Goal: Task Accomplishment & Management: Manage account settings

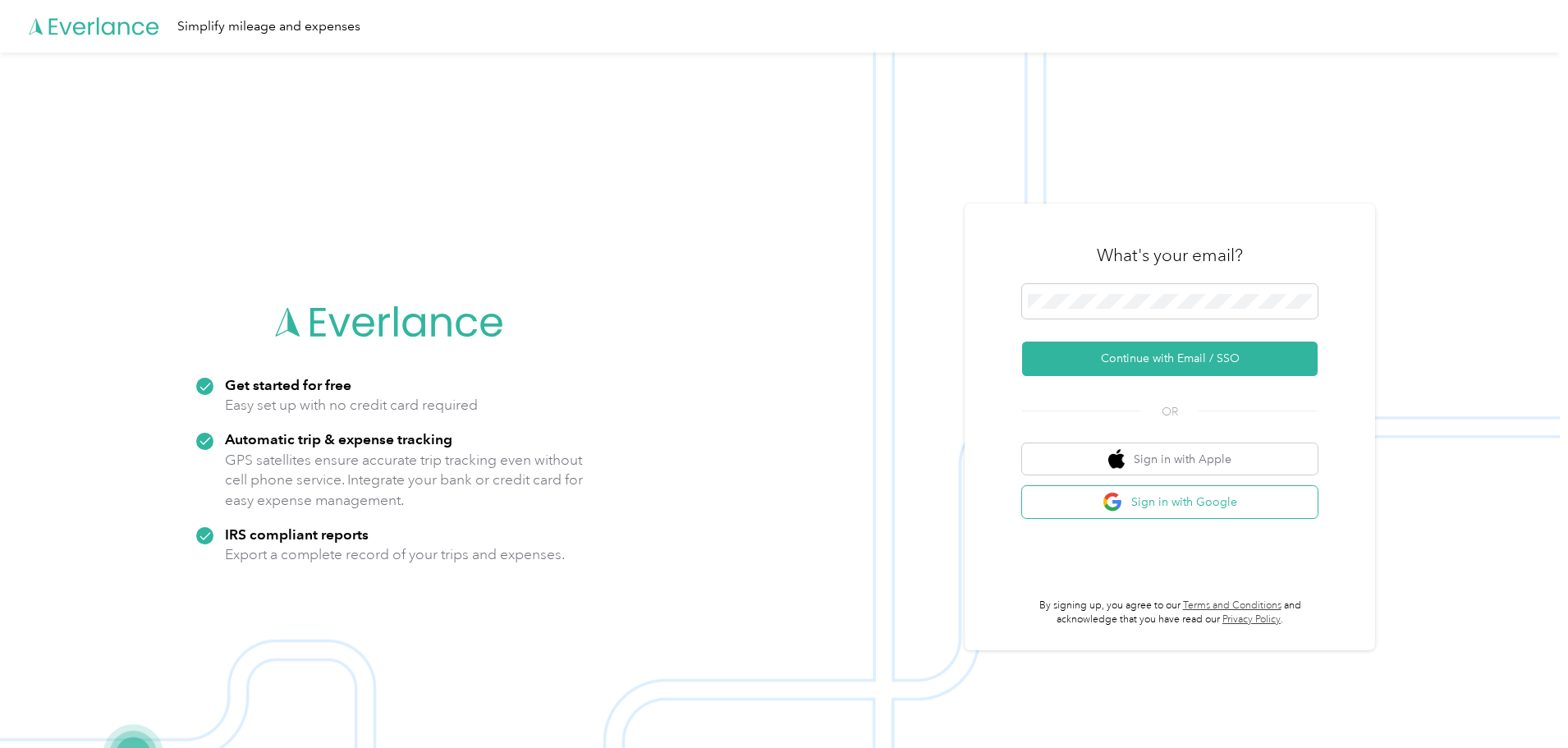
click at [1180, 509] on button "Sign in with Google" at bounding box center [1170, 502] width 296 height 32
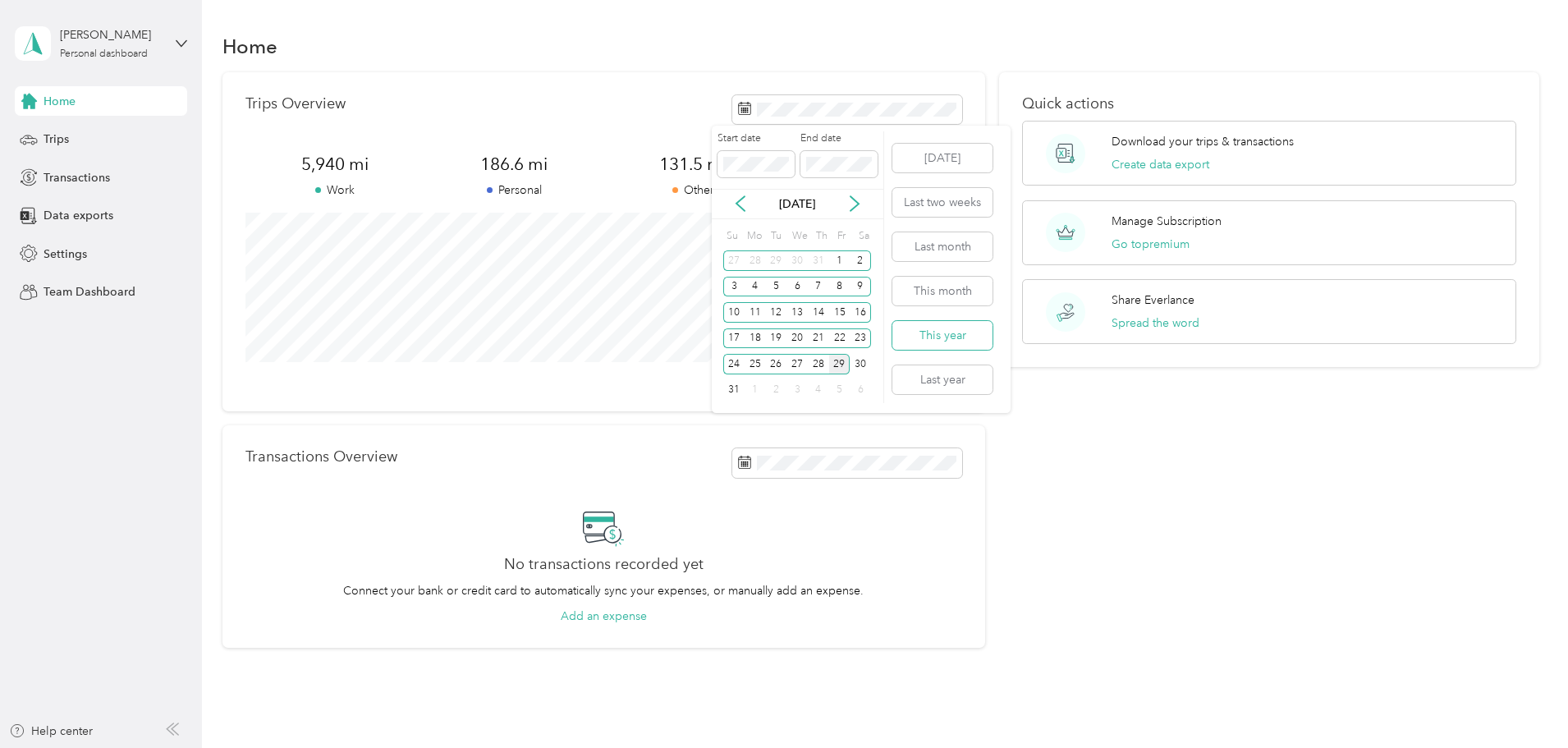
click at [935, 333] on button "This year" at bounding box center [942, 336] width 100 height 29
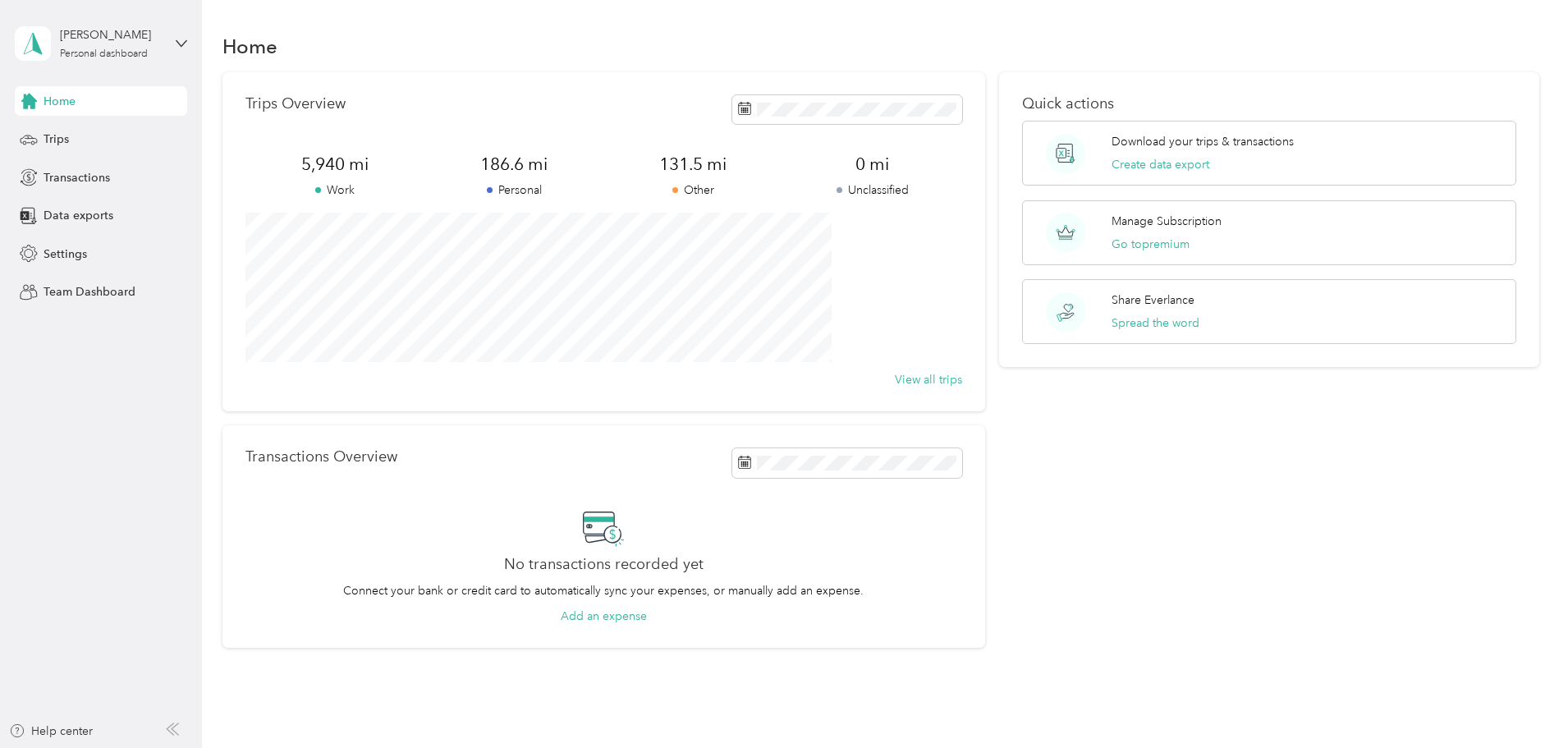
click at [565, 191] on p "Personal" at bounding box center [514, 191] width 179 height 18
click at [567, 164] on span "186.6 mi" at bounding box center [514, 164] width 179 height 23
click at [43, 140] on span "Trips" at bounding box center [56, 140] width 26 height 18
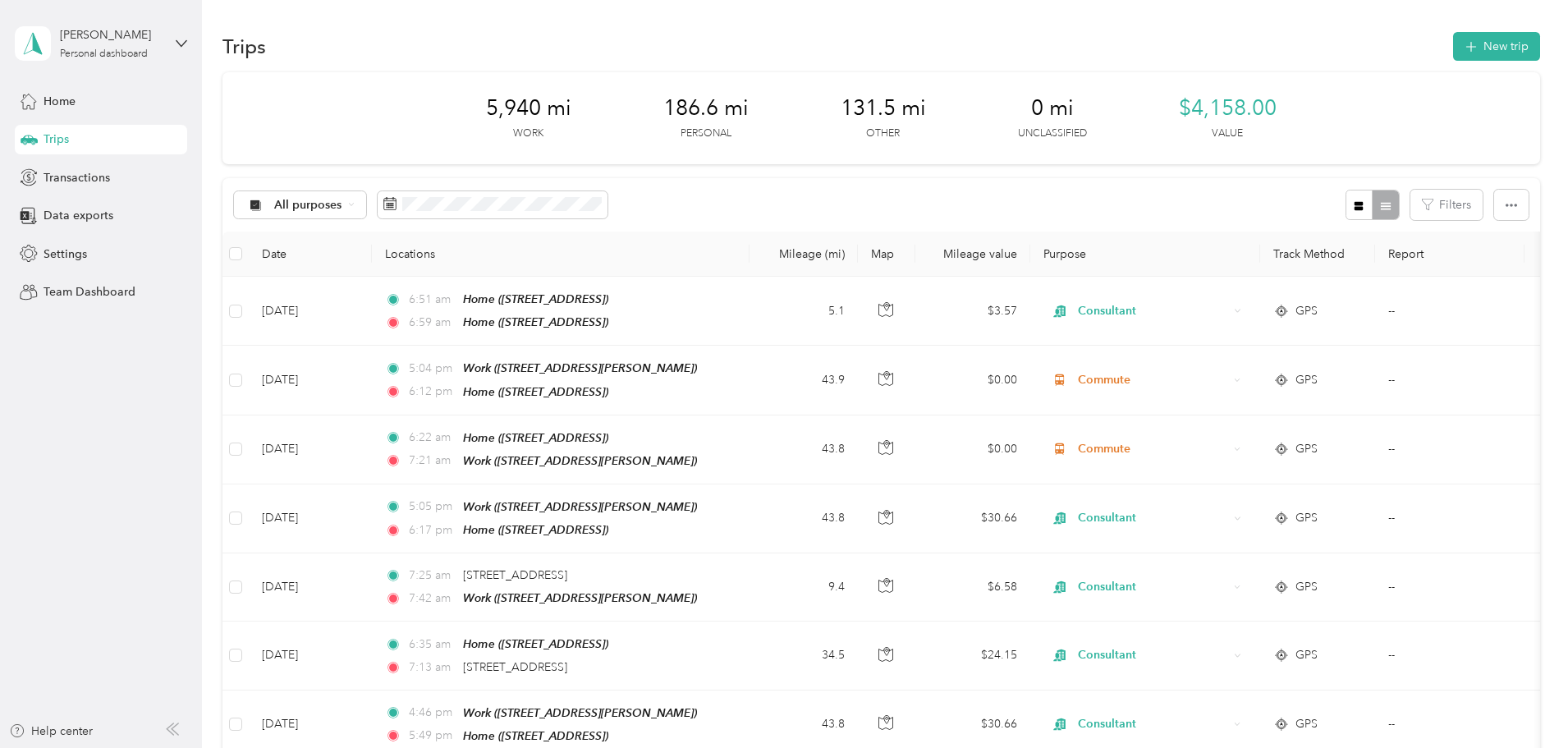
click at [705, 109] on span "186.6 mi" at bounding box center [705, 109] width 86 height 26
click at [1411, 211] on button "Filters" at bounding box center [1447, 205] width 72 height 30
click at [1085, 205] on div "All purposes Filters" at bounding box center [881, 205] width 1318 height 53
click at [1186, 252] on th "Purpose" at bounding box center [1145, 253] width 230 height 45
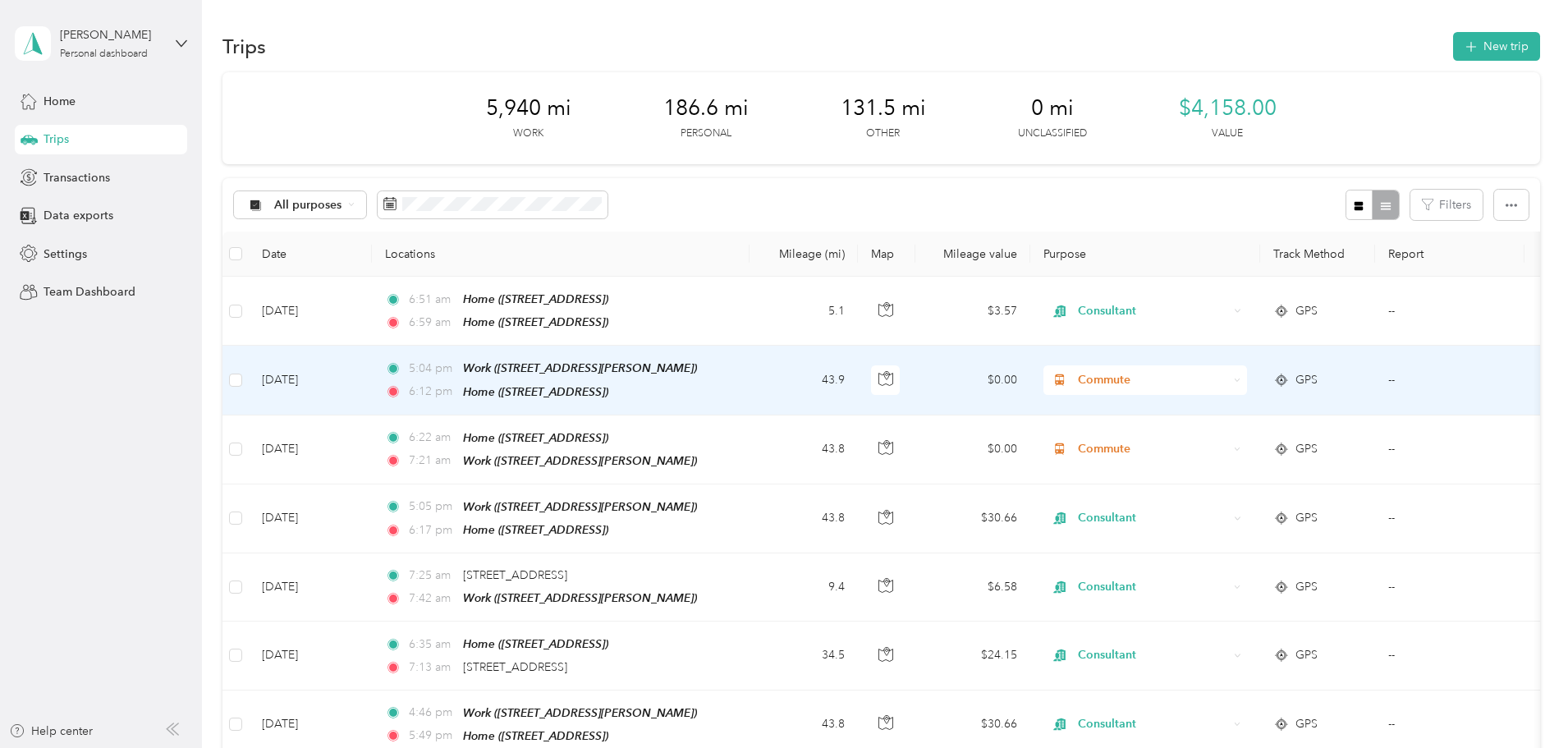
click at [1220, 382] on span "Commute" at bounding box center [1153, 380] width 150 height 18
click at [1204, 464] on span "Consultant" at bounding box center [1270, 466] width 152 height 18
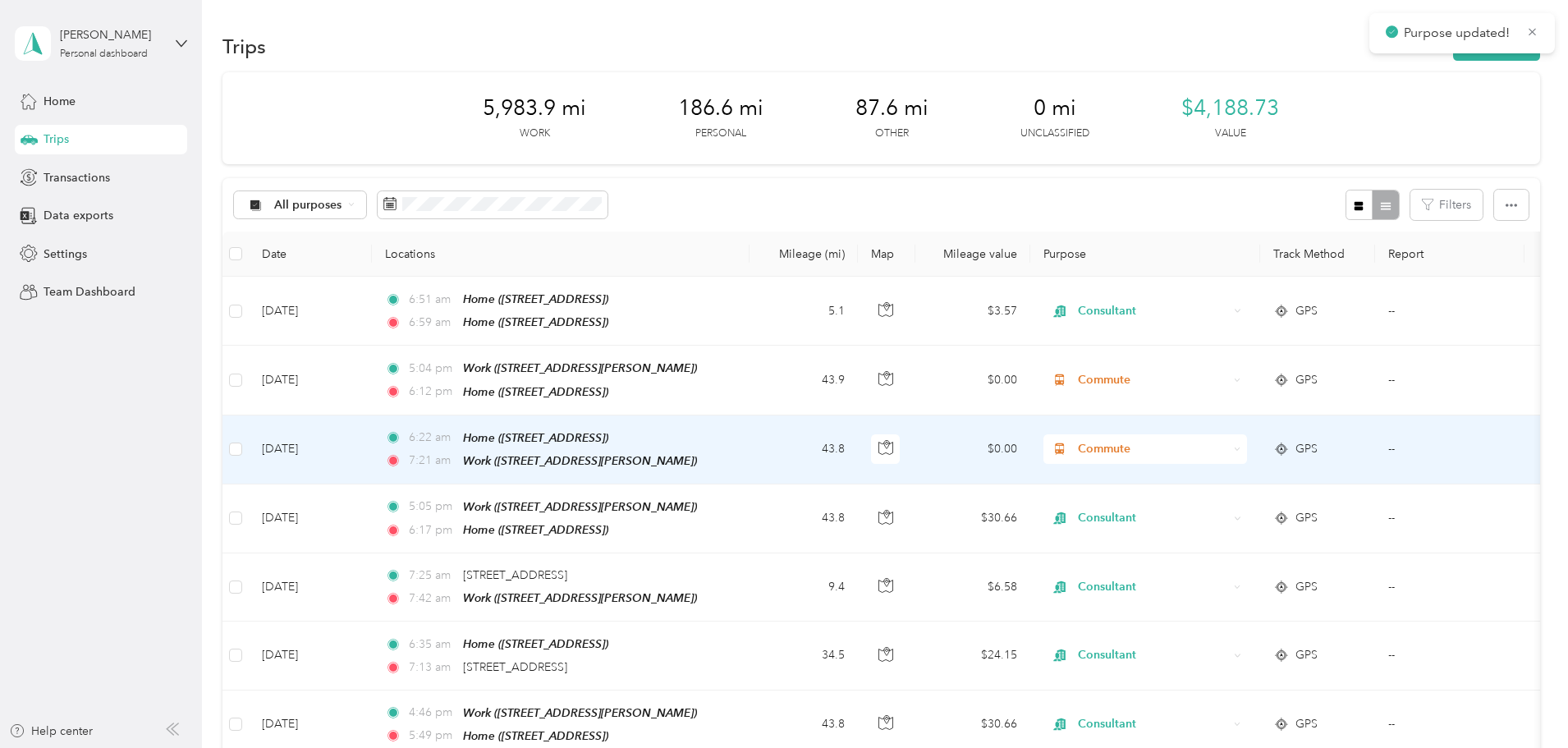
click at [1203, 445] on span "Commute" at bounding box center [1153, 449] width 150 height 18
click at [1213, 536] on span "Consultant" at bounding box center [1270, 533] width 152 height 18
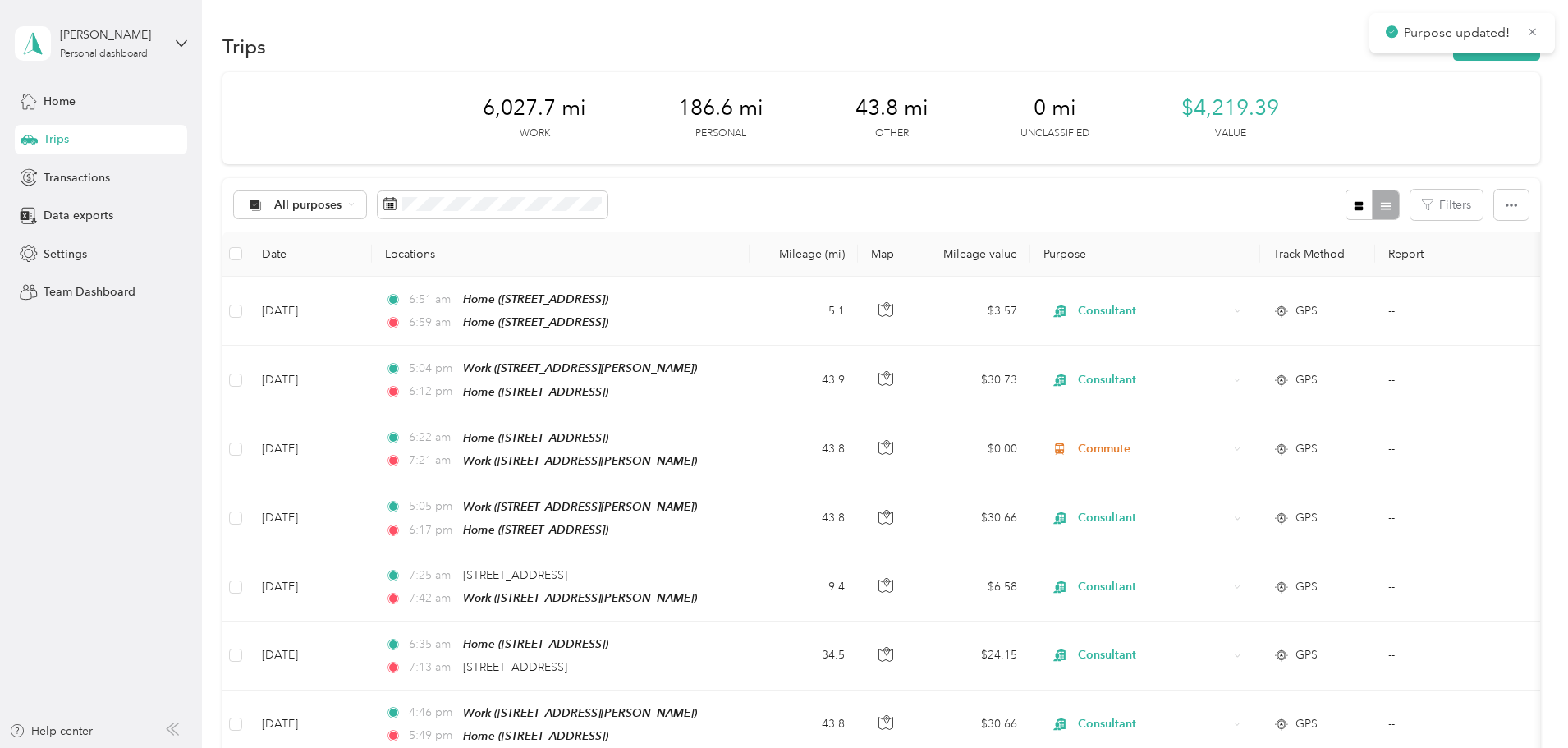
click at [1173, 256] on th "Purpose" at bounding box center [1145, 253] width 230 height 45
click at [1174, 258] on th "Purpose" at bounding box center [1145, 253] width 230 height 45
click at [1346, 209] on div at bounding box center [1372, 205] width 53 height 30
click at [1355, 205] on icon "button" at bounding box center [1360, 206] width 9 height 9
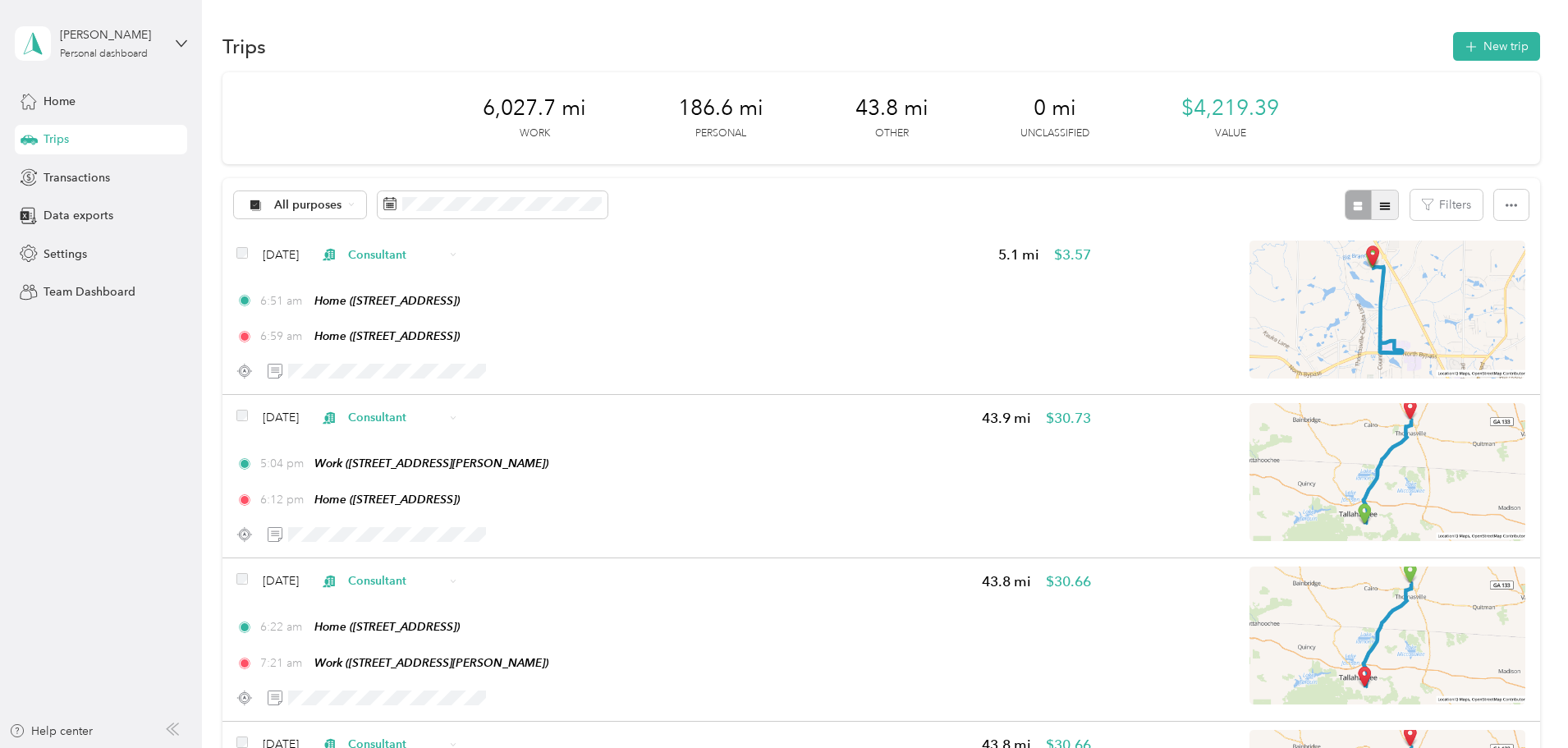
click at [1371, 207] on button "button" at bounding box center [1385, 205] width 28 height 30
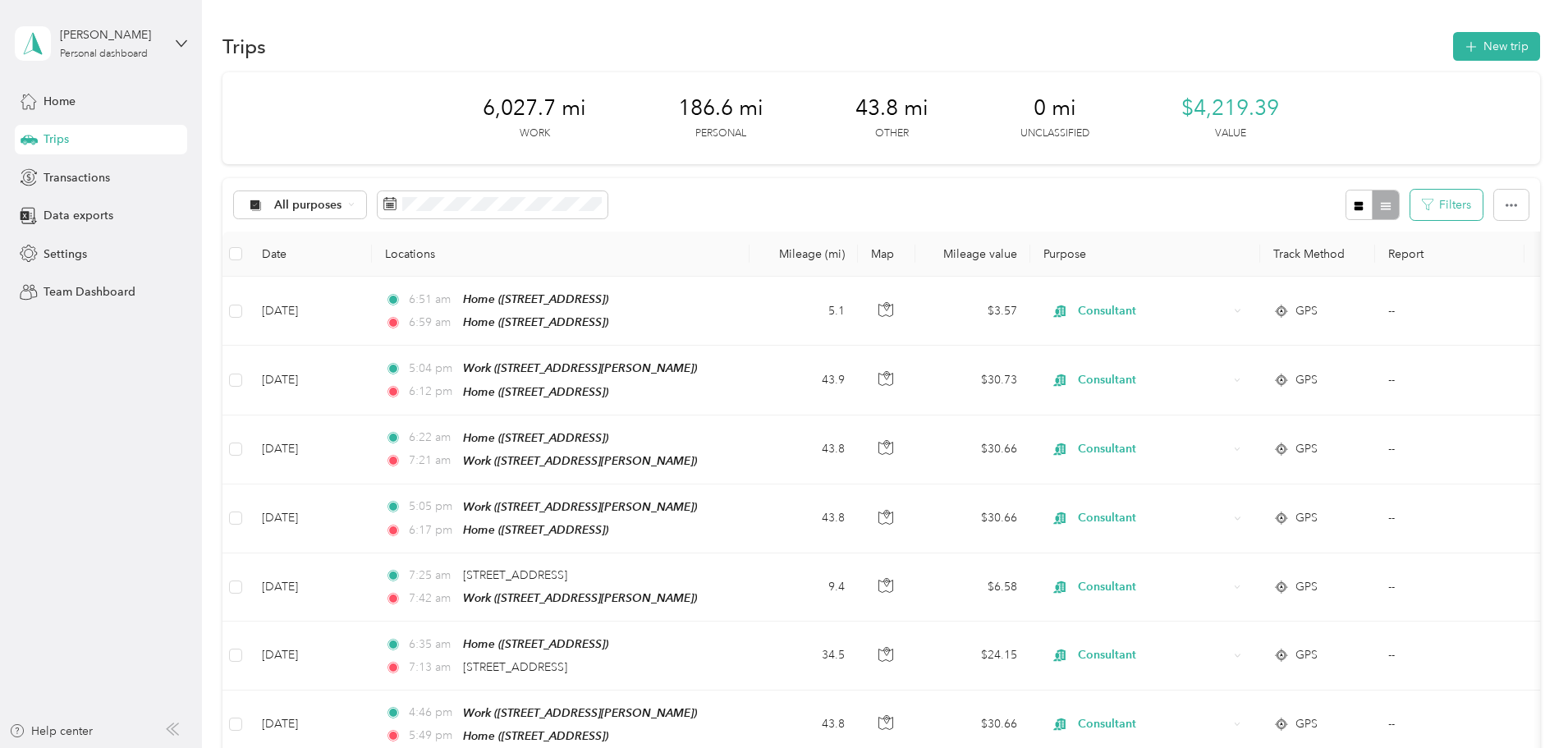
click at [1411, 213] on button "Filters" at bounding box center [1447, 205] width 72 height 30
click at [1506, 210] on icon "button" at bounding box center [1511, 205] width 11 height 11
click at [1506, 206] on icon "button" at bounding box center [1511, 205] width 11 height 11
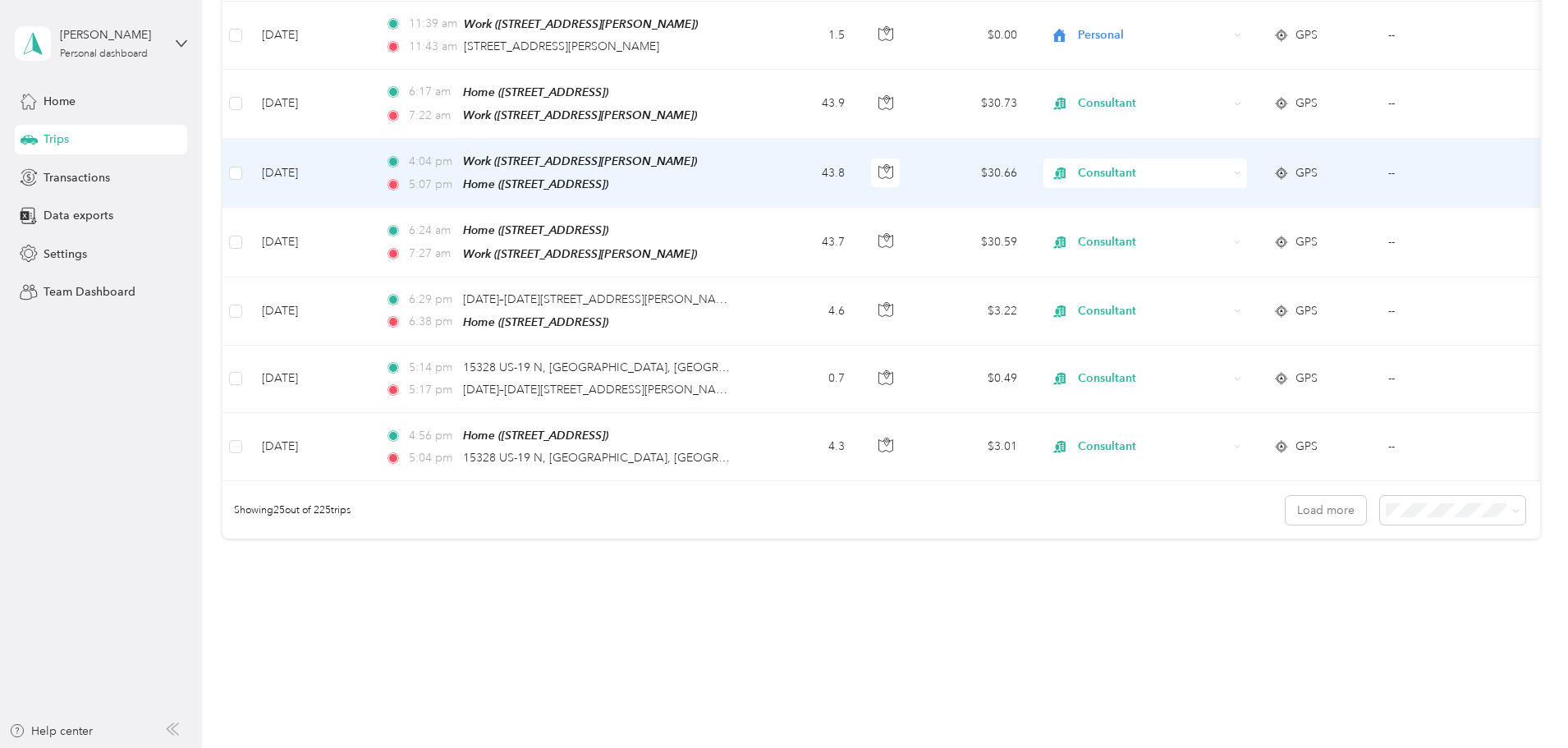
scroll to position [1515, 0]
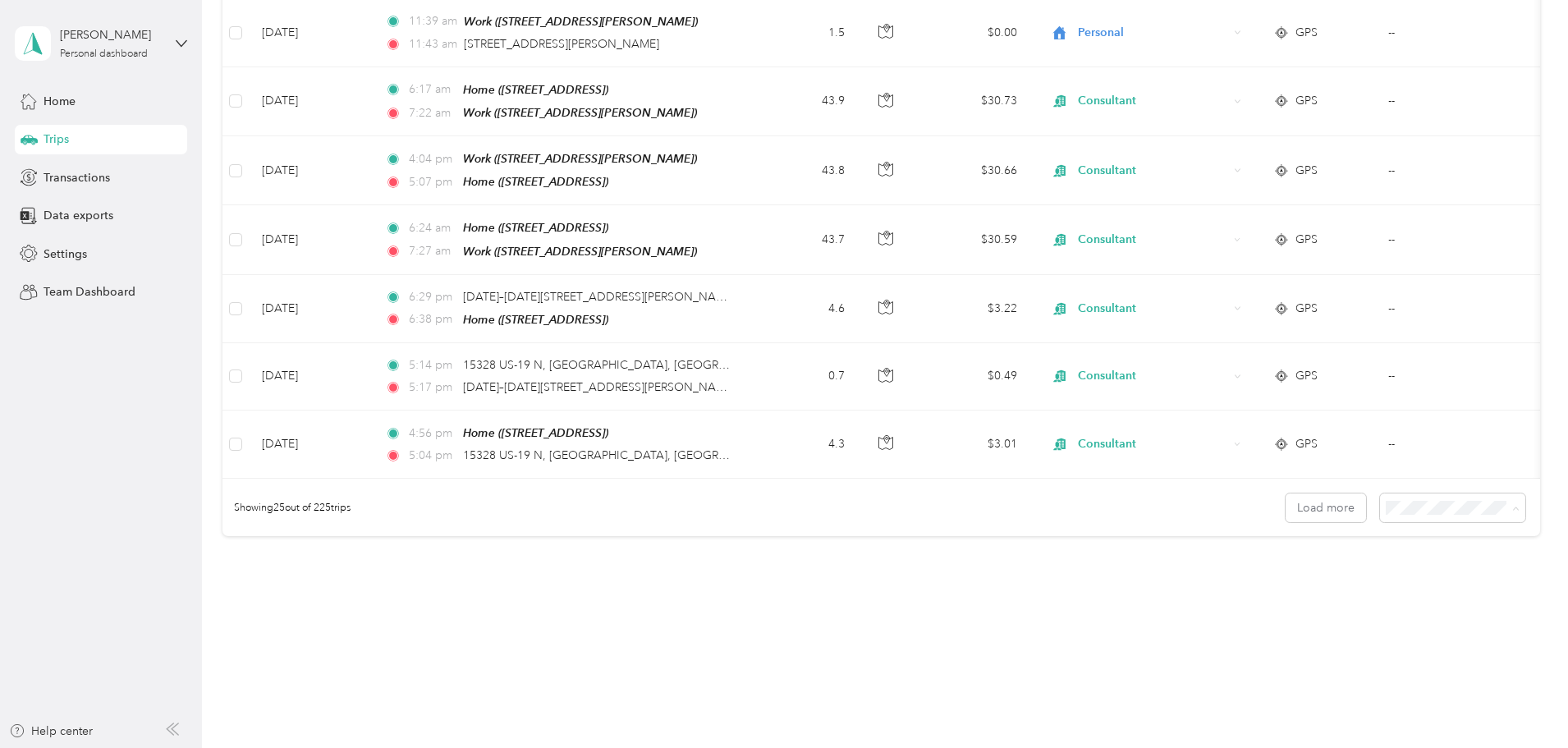
click at [1314, 586] on li "100 per load" at bounding box center [1339, 580] width 146 height 29
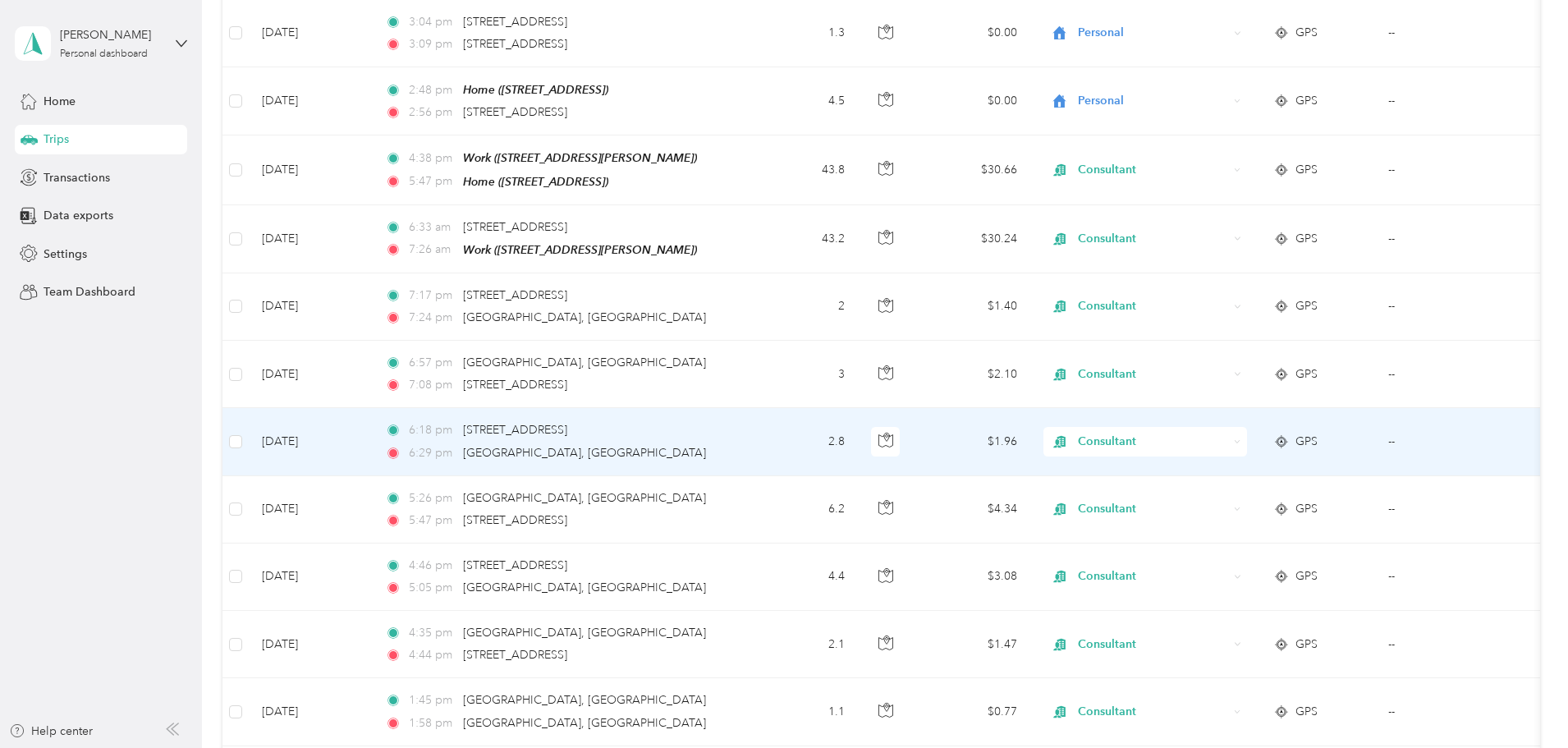
scroll to position [2957, 0]
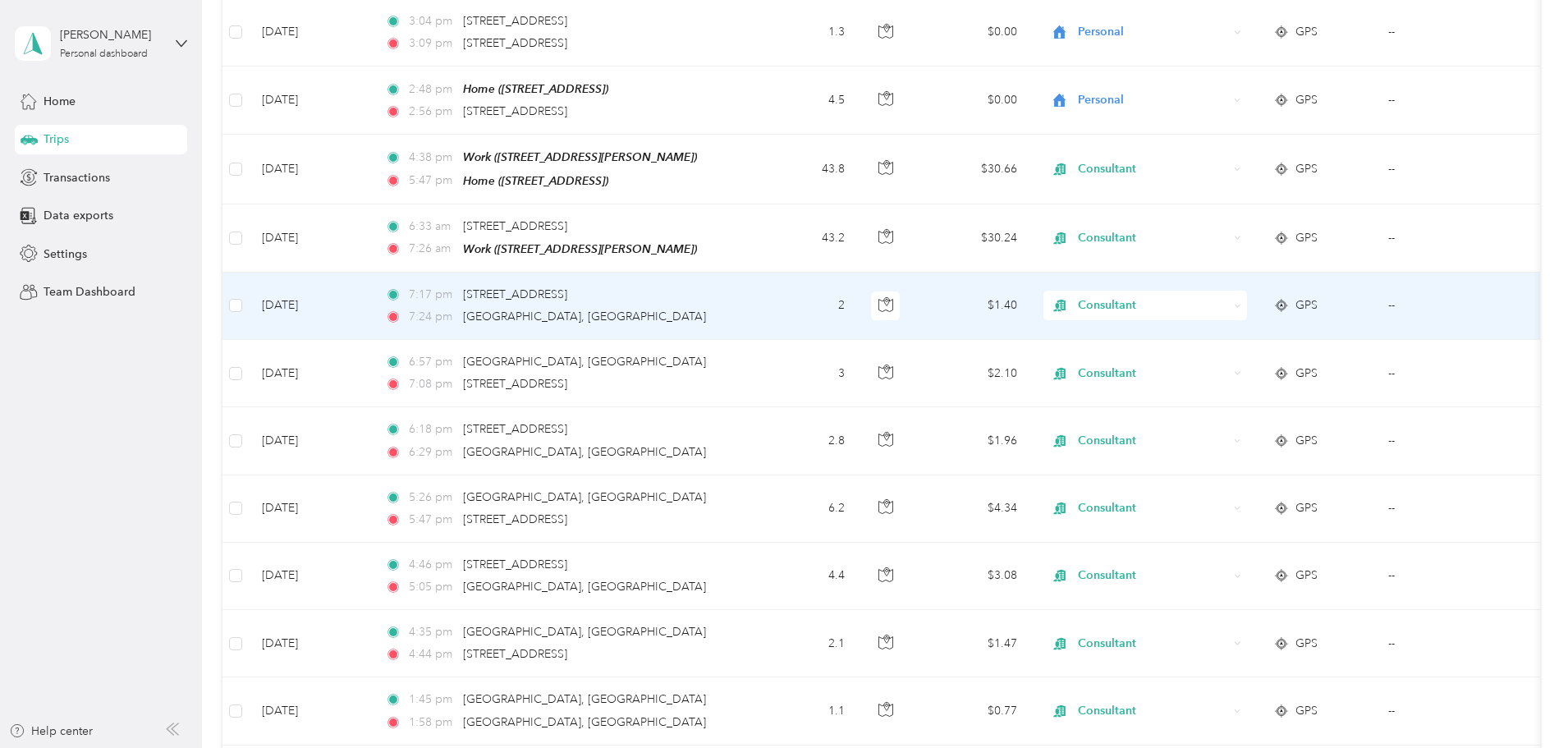
click at [1228, 297] on span "Consultant" at bounding box center [1153, 306] width 150 height 18
click at [1207, 317] on span "Personal" at bounding box center [1270, 318] width 152 height 18
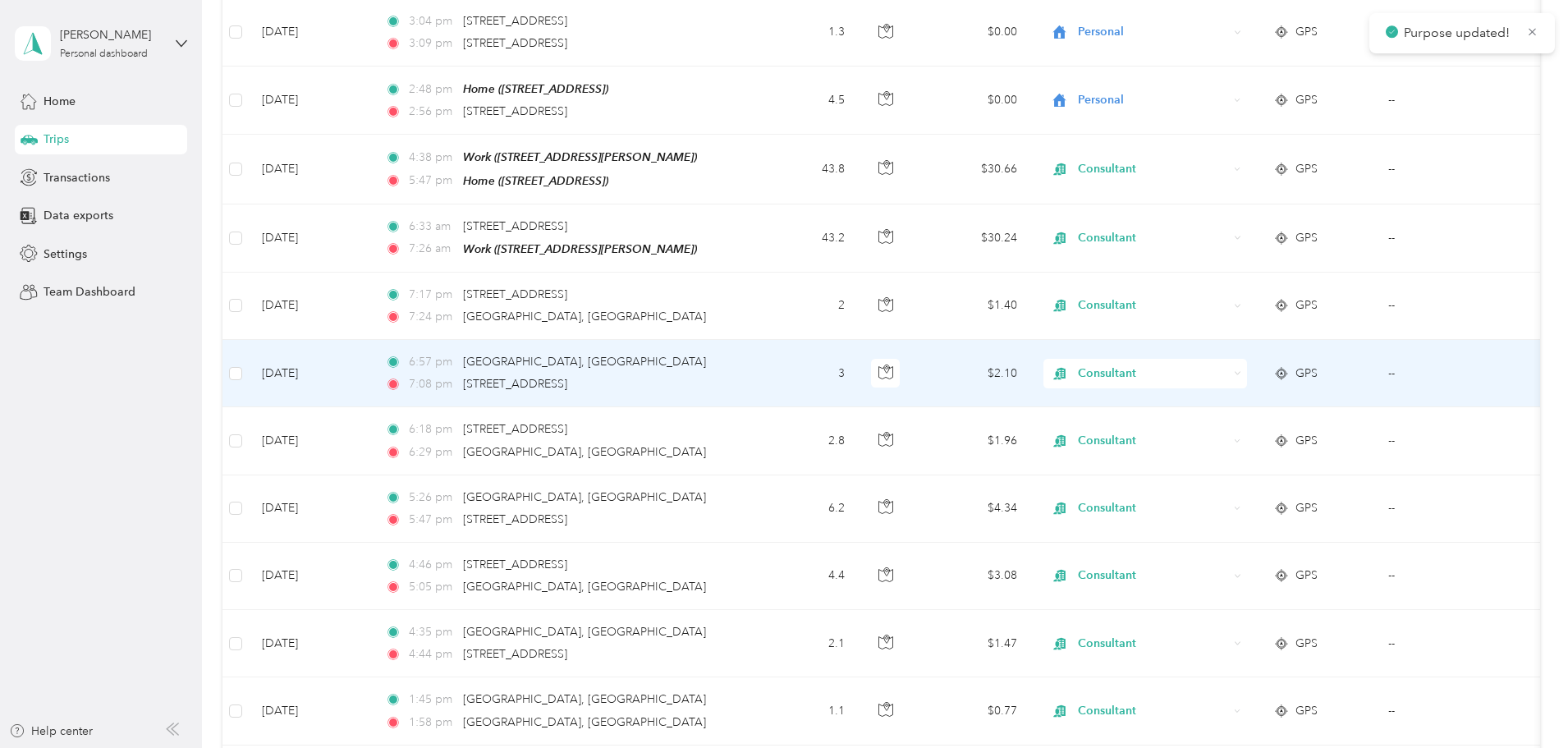
click at [1201, 365] on span "Consultant" at bounding box center [1153, 374] width 150 height 18
click at [1204, 383] on span "Personal" at bounding box center [1270, 386] width 152 height 18
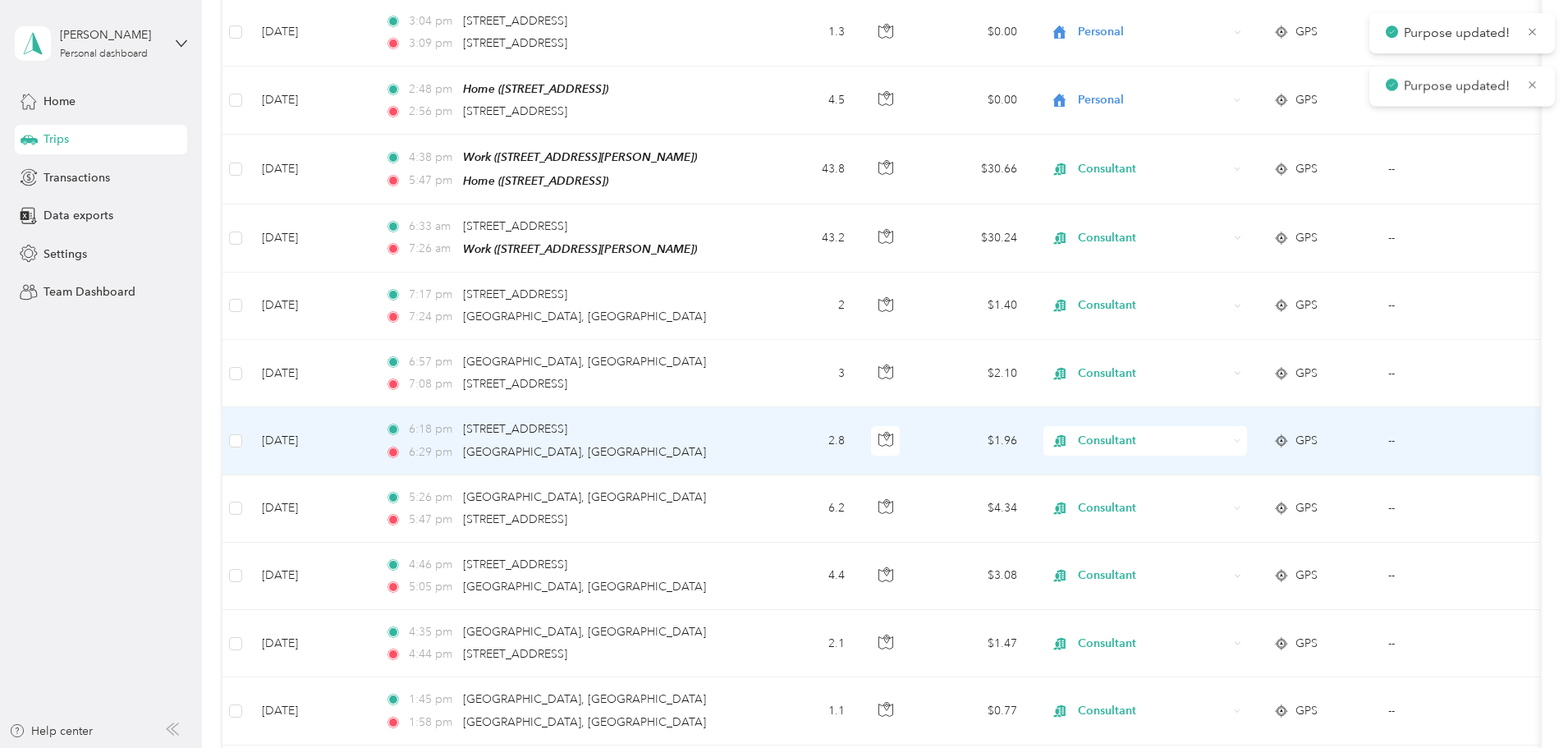
click at [1195, 432] on span "Consultant" at bounding box center [1153, 441] width 150 height 18
click at [1205, 452] on span "Personal" at bounding box center [1270, 453] width 152 height 18
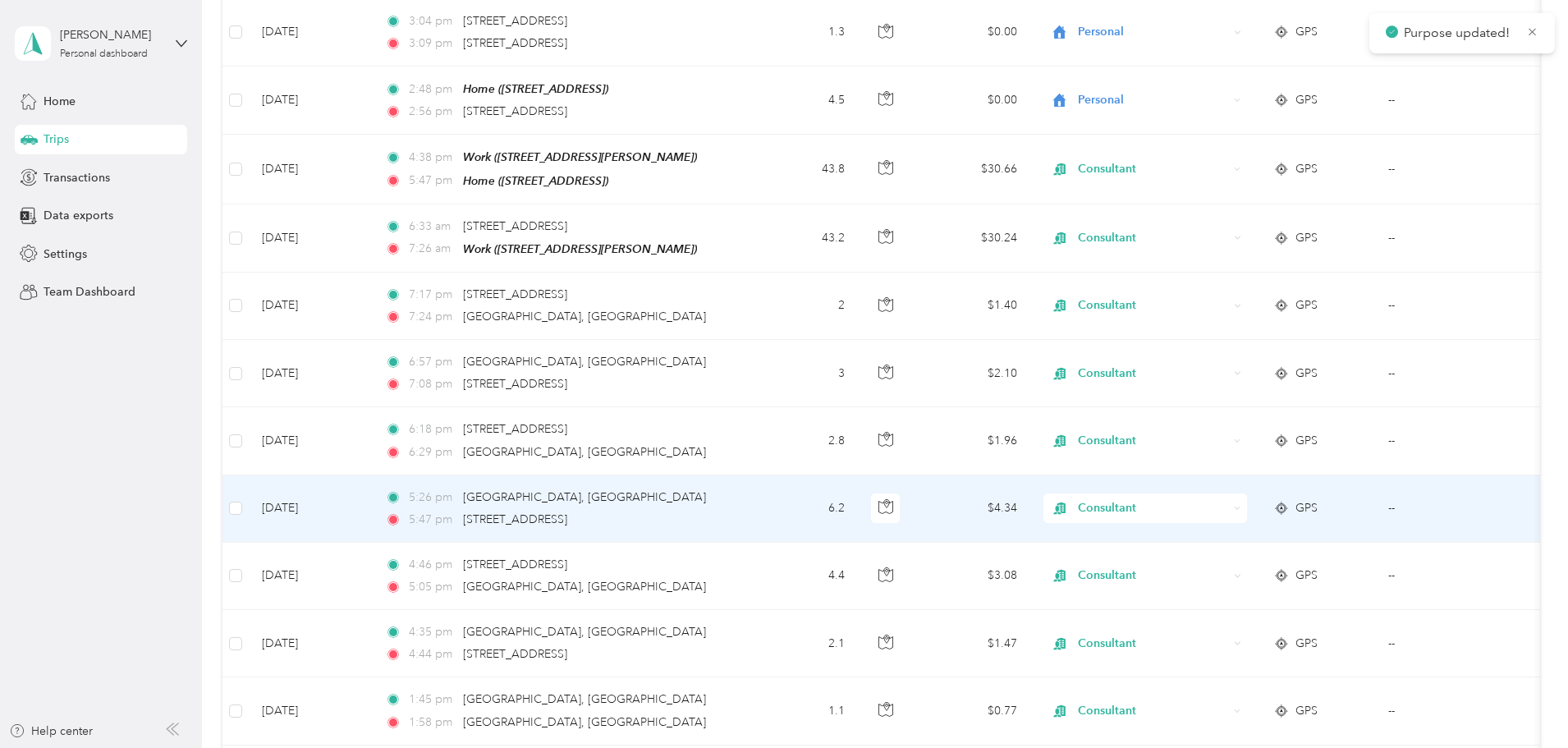
click at [1216, 499] on span "Consultant" at bounding box center [1153, 508] width 150 height 18
click at [1222, 522] on li "Personal" at bounding box center [1255, 520] width 204 height 29
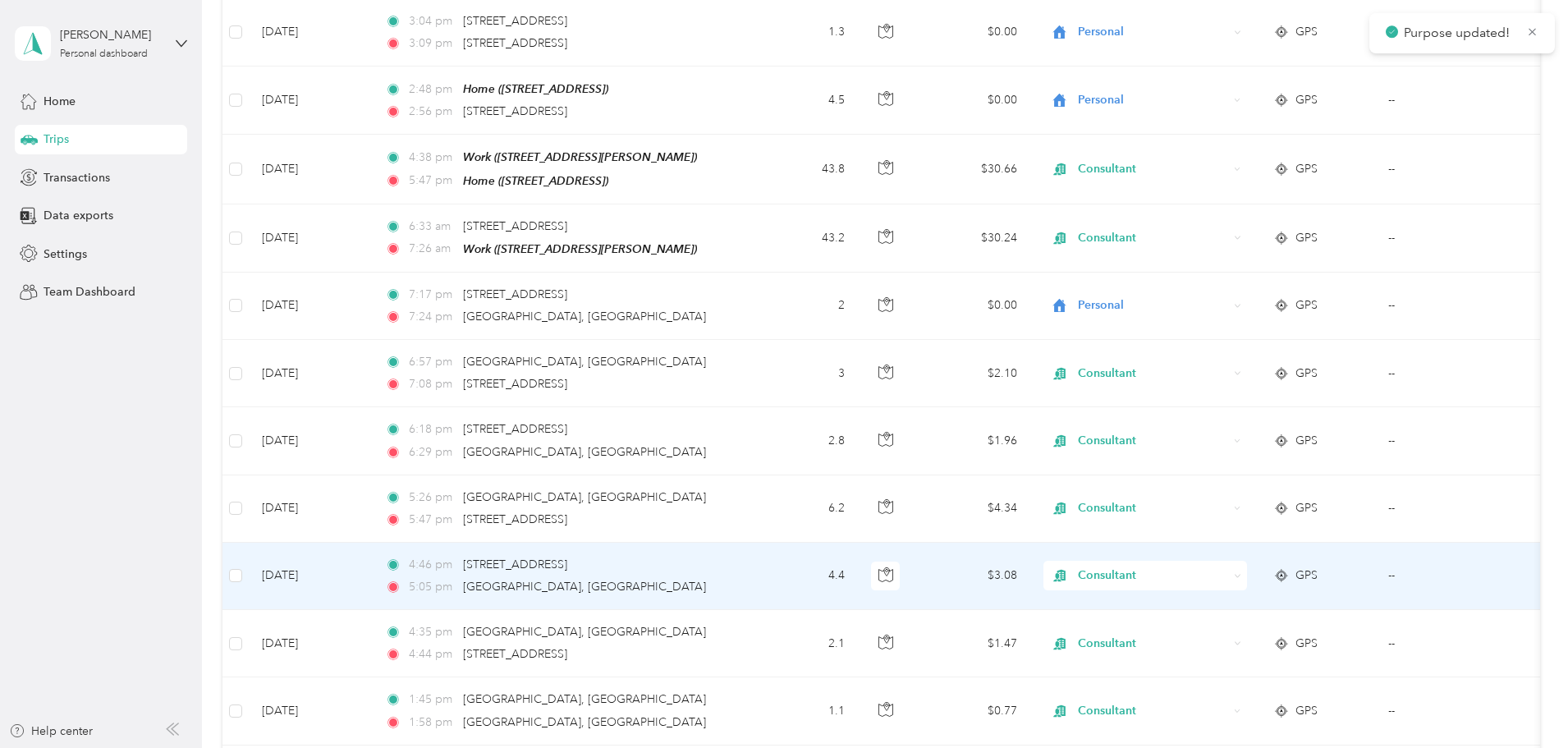
click at [1221, 567] on span "Consultant" at bounding box center [1153, 576] width 150 height 18
click at [1212, 319] on span "Personal" at bounding box center [1270, 319] width 152 height 18
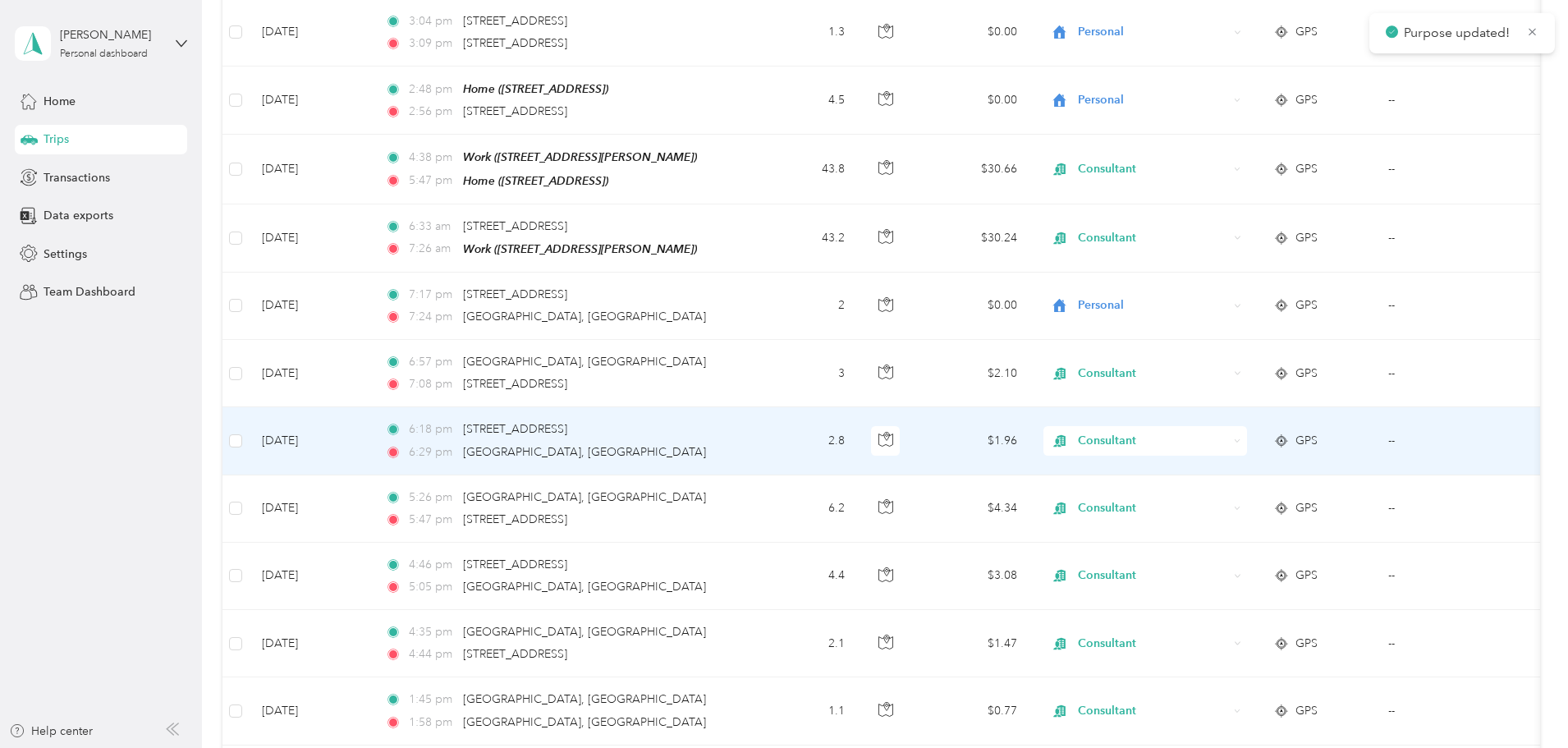
scroll to position [3121, 0]
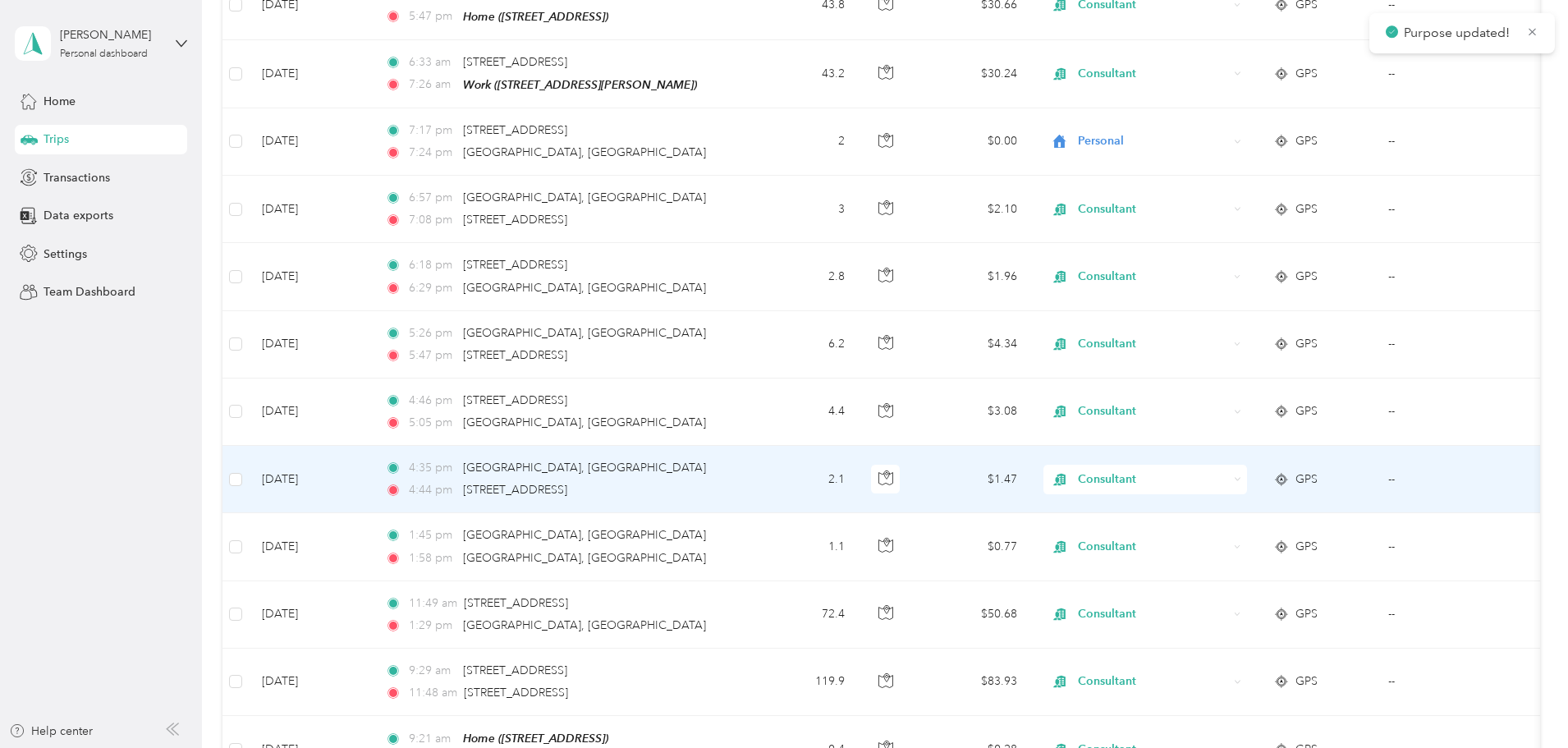
click at [1214, 471] on span "Consultant" at bounding box center [1153, 480] width 150 height 18
click at [1202, 492] on span "Personal" at bounding box center [1270, 484] width 152 height 18
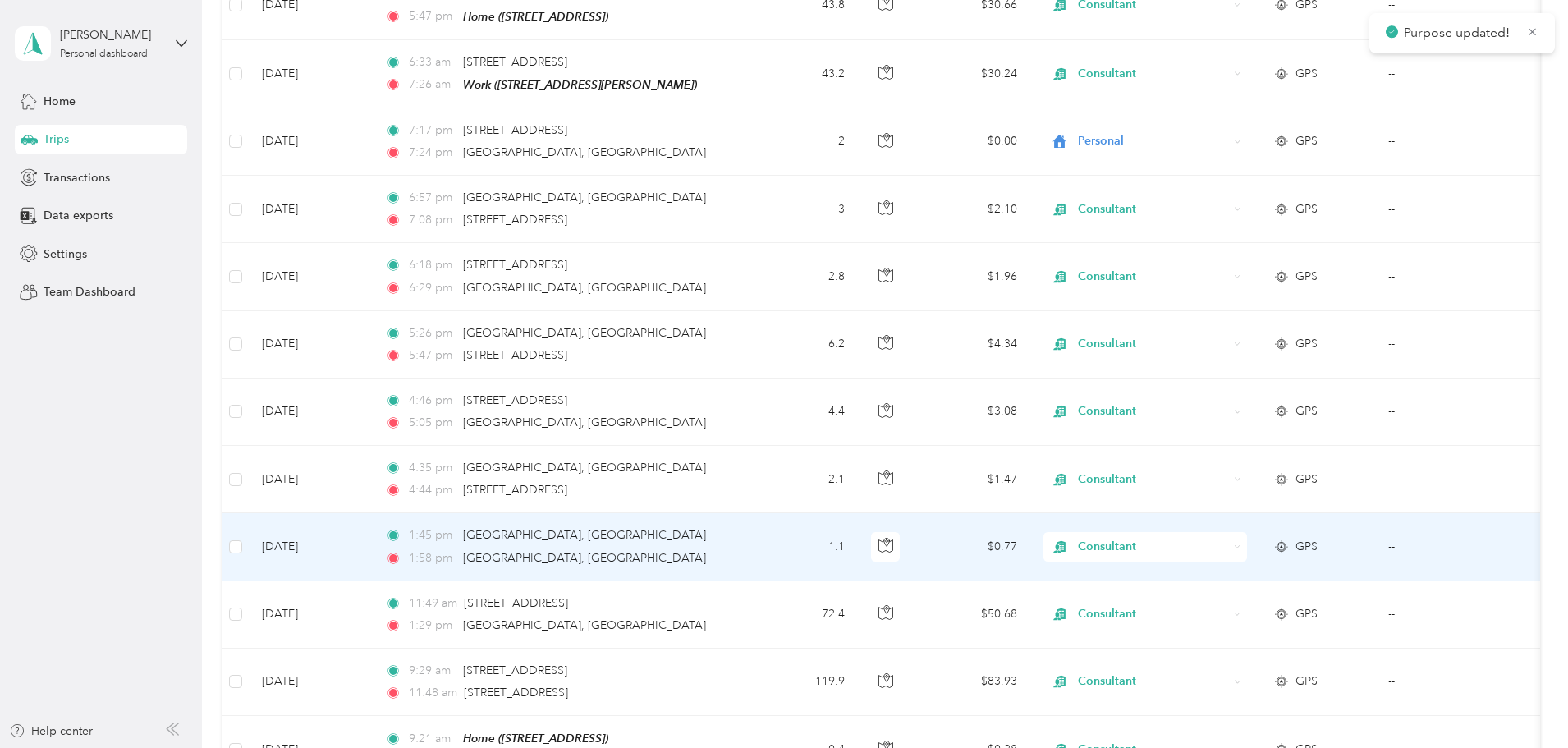
click at [1204, 538] on span "Consultant" at bounding box center [1153, 547] width 150 height 18
click at [1213, 567] on ol "Work Personal Consultant Other Charity Medical Moving Commute" at bounding box center [1255, 631] width 204 height 230
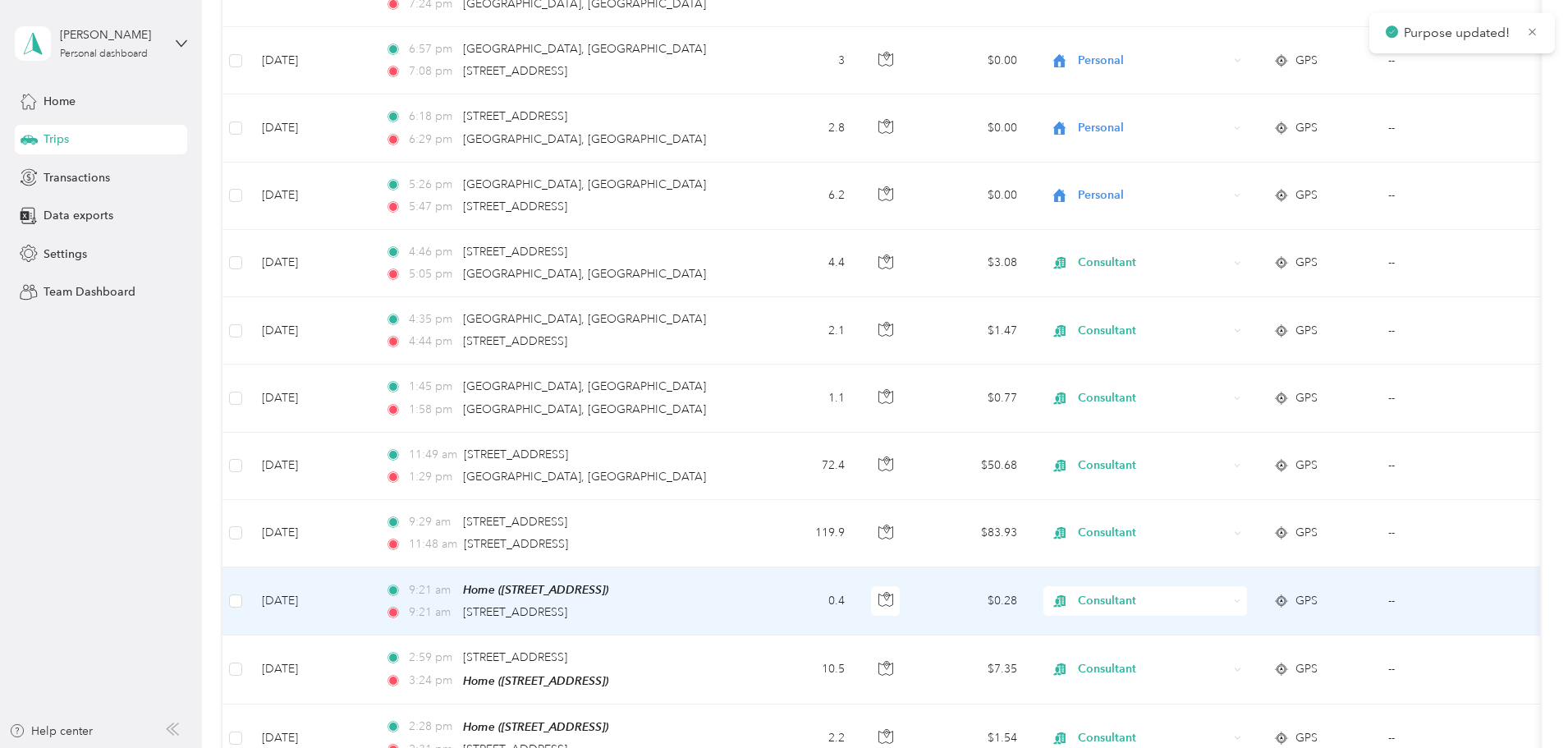
scroll to position [3285, 0]
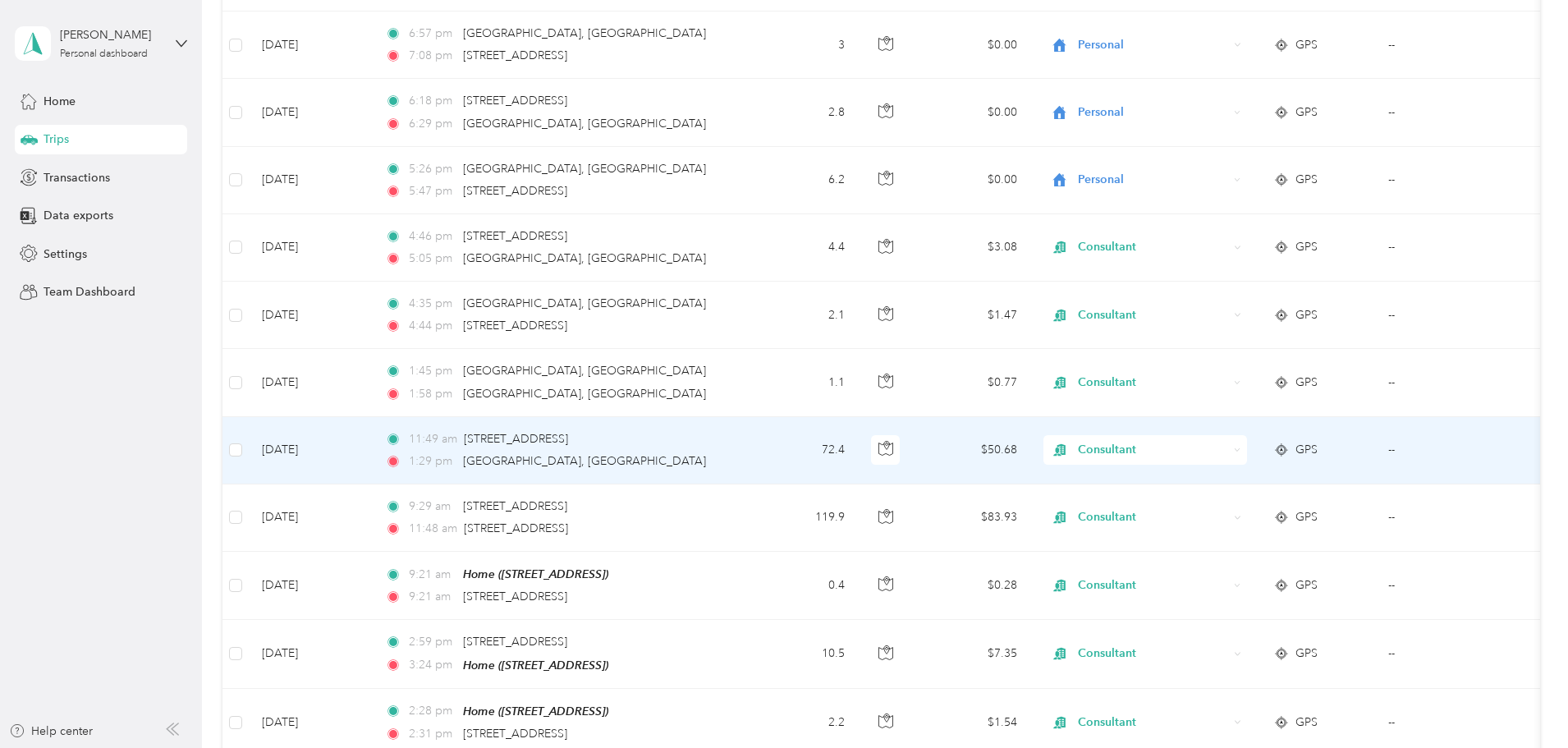
click at [1216, 435] on div "Consultant" at bounding box center [1145, 450] width 204 height 29
click at [1218, 458] on span "Personal" at bounding box center [1270, 457] width 152 height 18
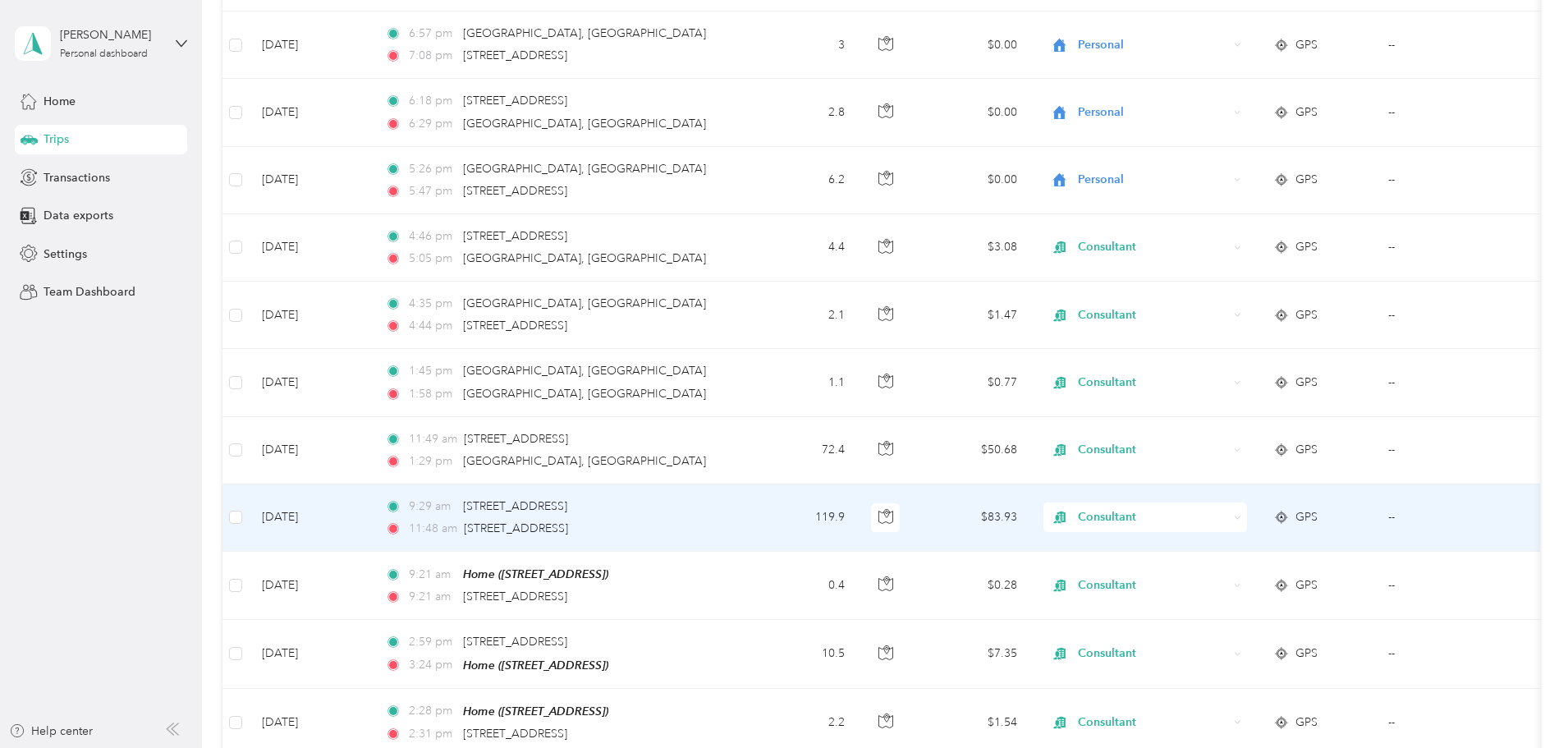
click at [1210, 502] on div "Consultant" at bounding box center [1145, 517] width 204 height 29
click at [1204, 527] on span "Personal" at bounding box center [1270, 530] width 152 height 18
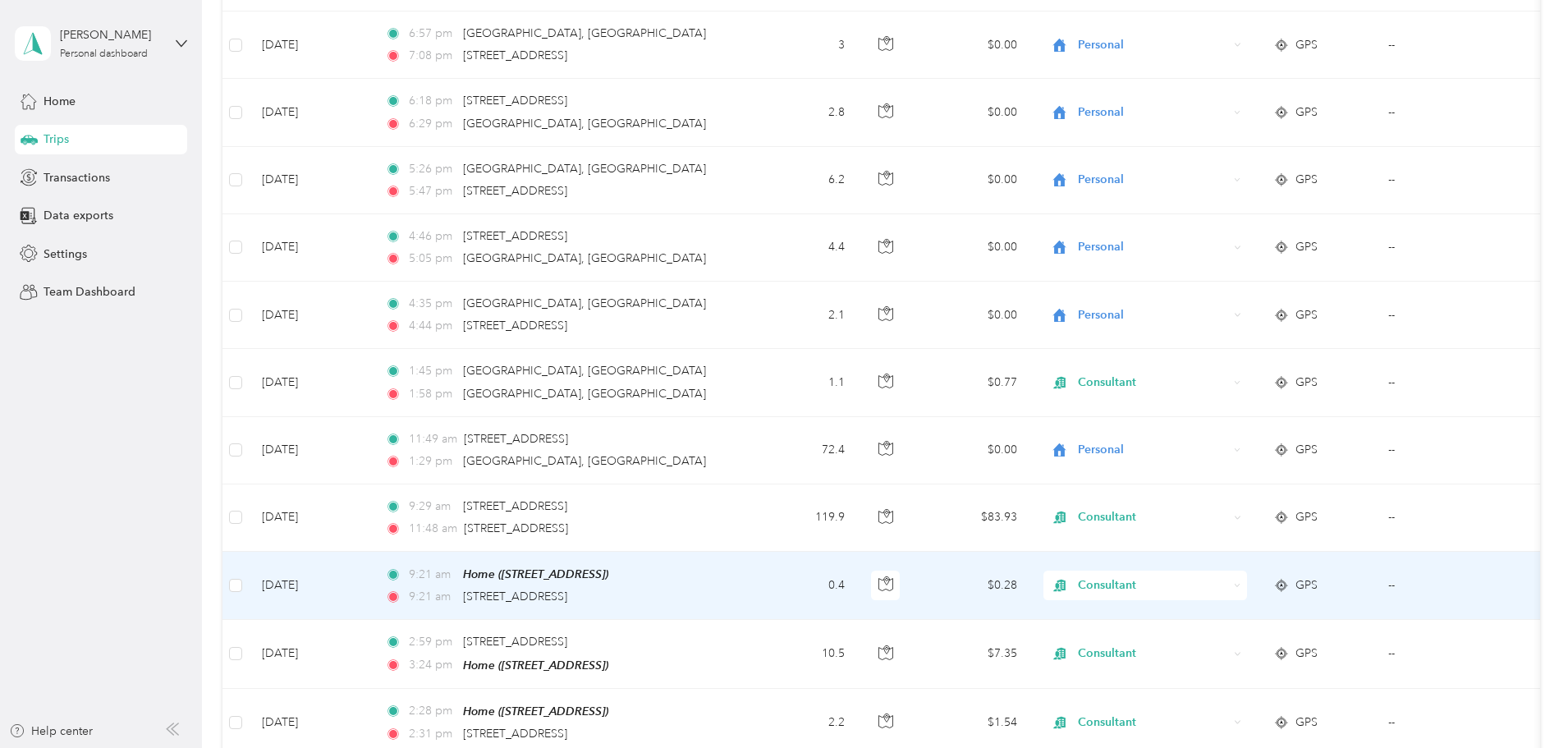
click at [1222, 577] on span "Consultant" at bounding box center [1153, 586] width 150 height 18
click at [1218, 334] on span "Personal" at bounding box center [1270, 335] width 152 height 18
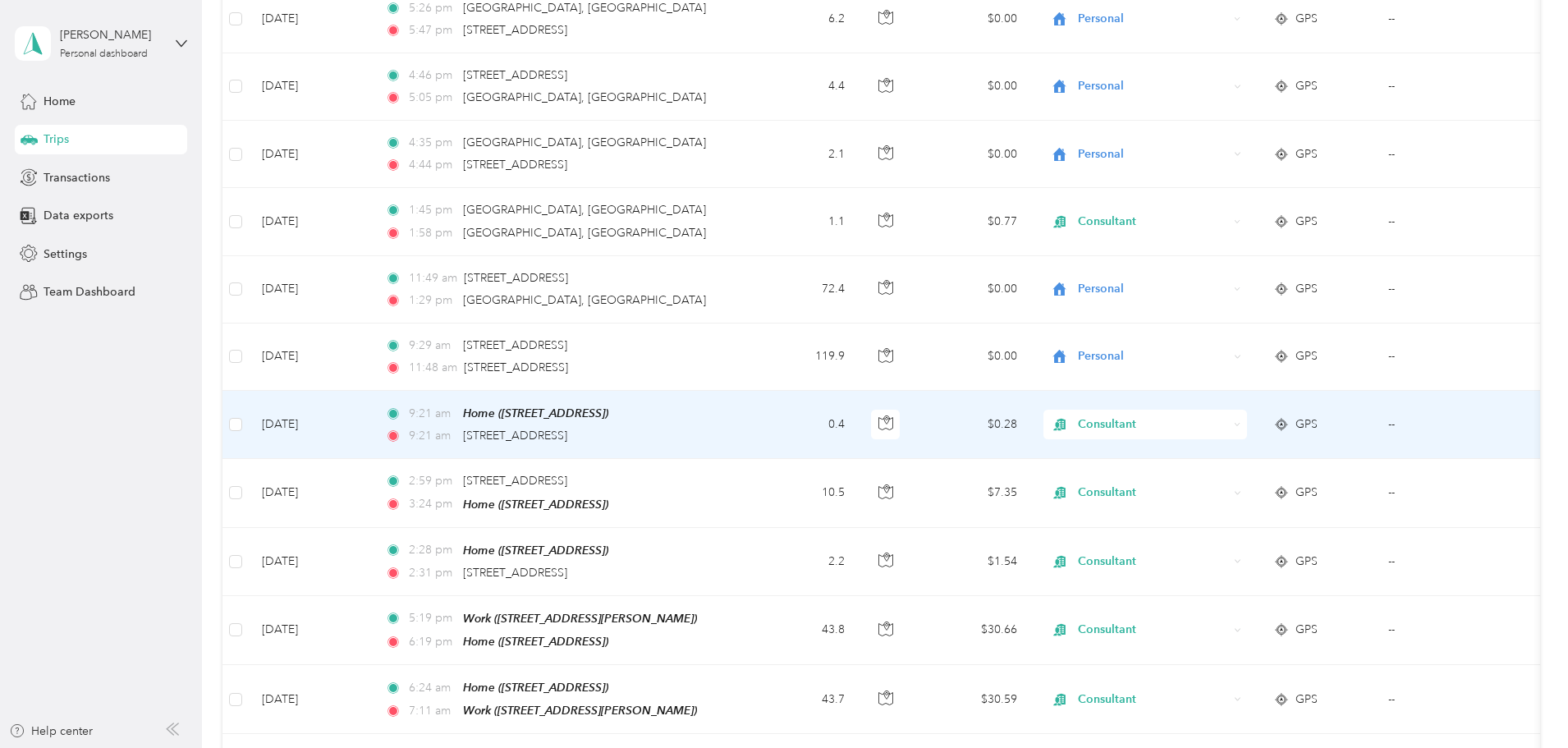
scroll to position [3449, 0]
click at [1226, 412] on span "Consultant" at bounding box center [1153, 421] width 150 height 18
click at [1210, 431] on span "Personal" at bounding box center [1270, 426] width 152 height 18
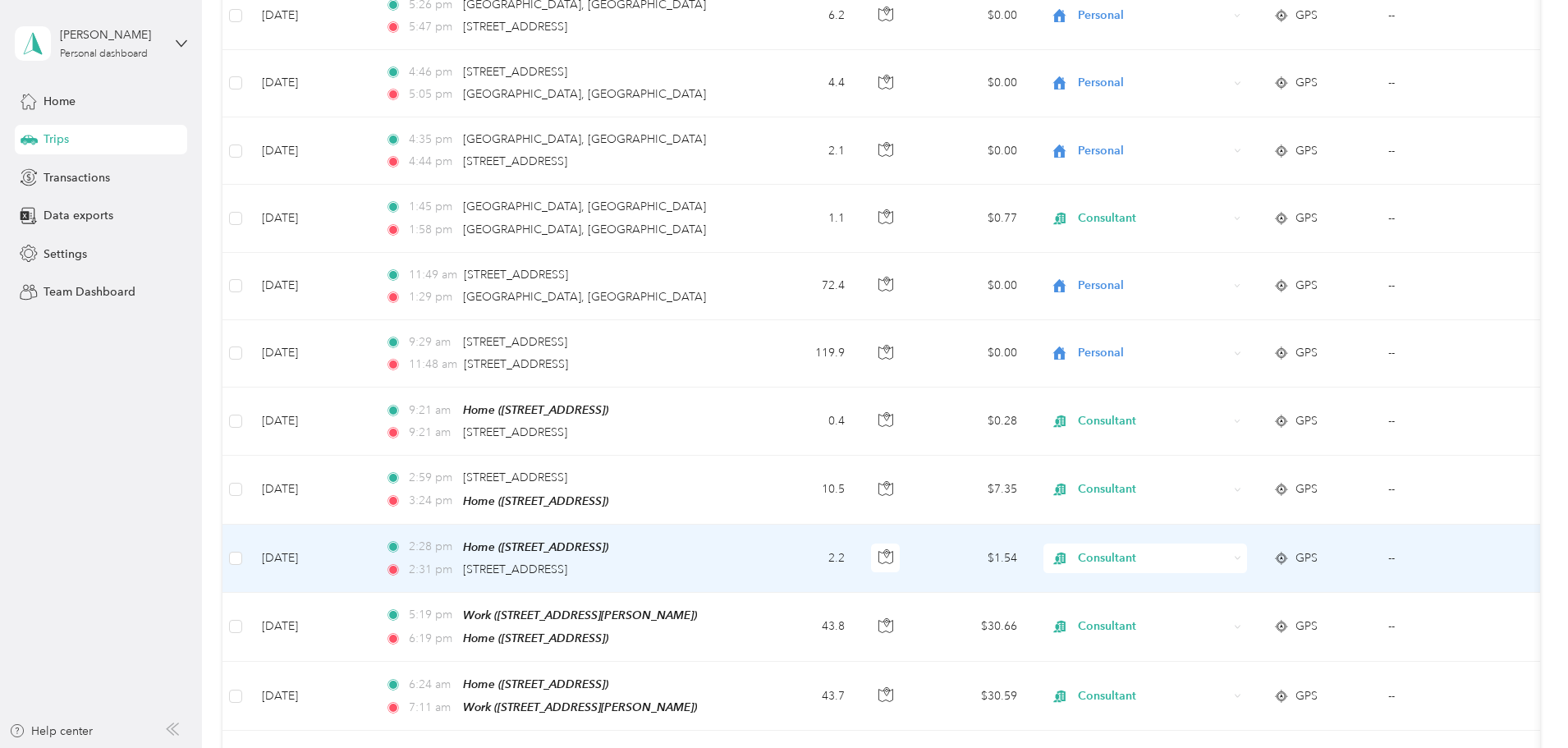
click at [1206, 549] on span "Consultant" at bounding box center [1153, 558] width 150 height 18
click at [1224, 310] on li "Personal" at bounding box center [1255, 305] width 204 height 29
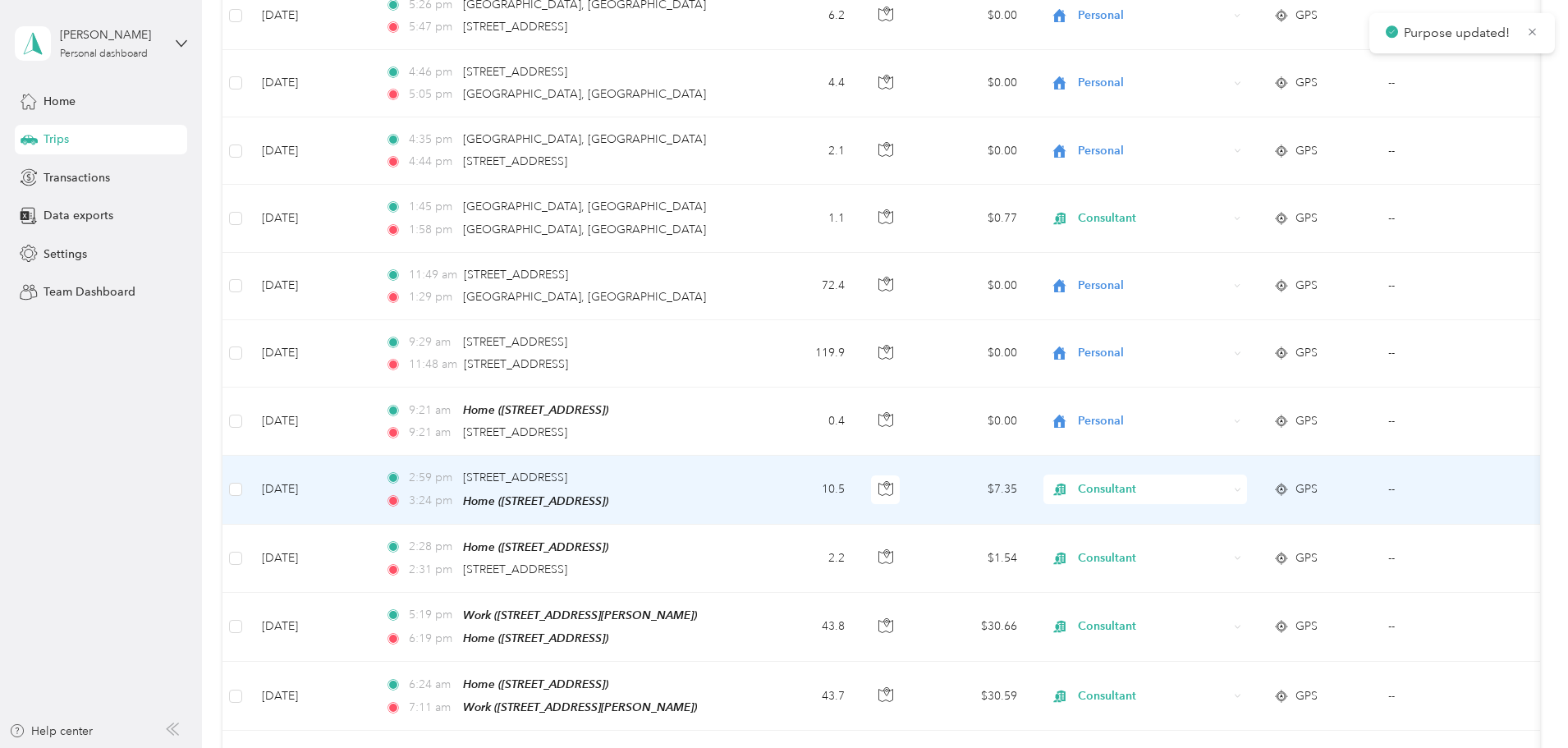
click at [1203, 480] on span "Consultant" at bounding box center [1153, 489] width 150 height 18
click at [1194, 496] on span "Personal" at bounding box center [1270, 500] width 152 height 18
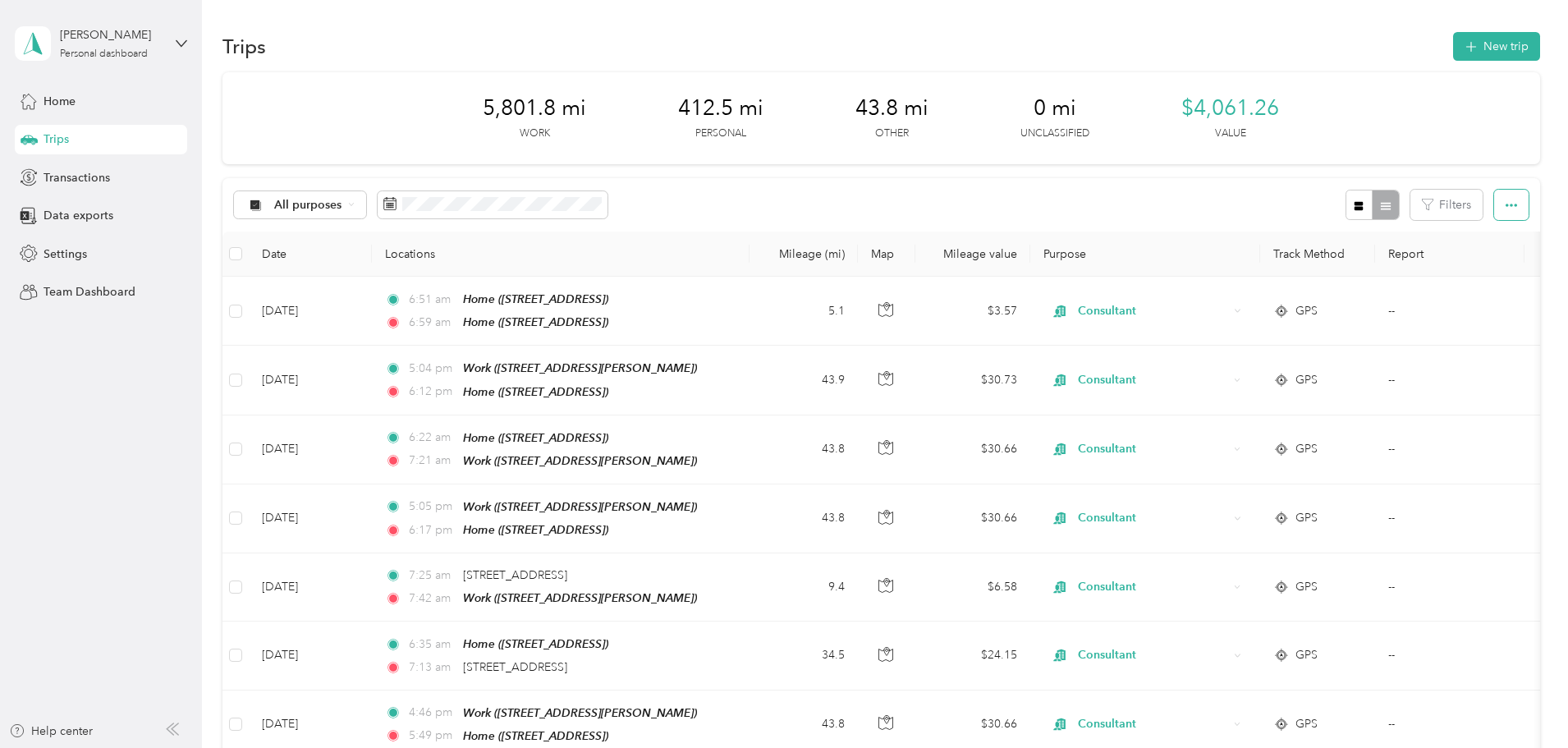
click at [1506, 208] on icon "button" at bounding box center [1511, 205] width 11 height 11
click at [1372, 268] on span "Export" at bounding box center [1374, 265] width 34 height 14
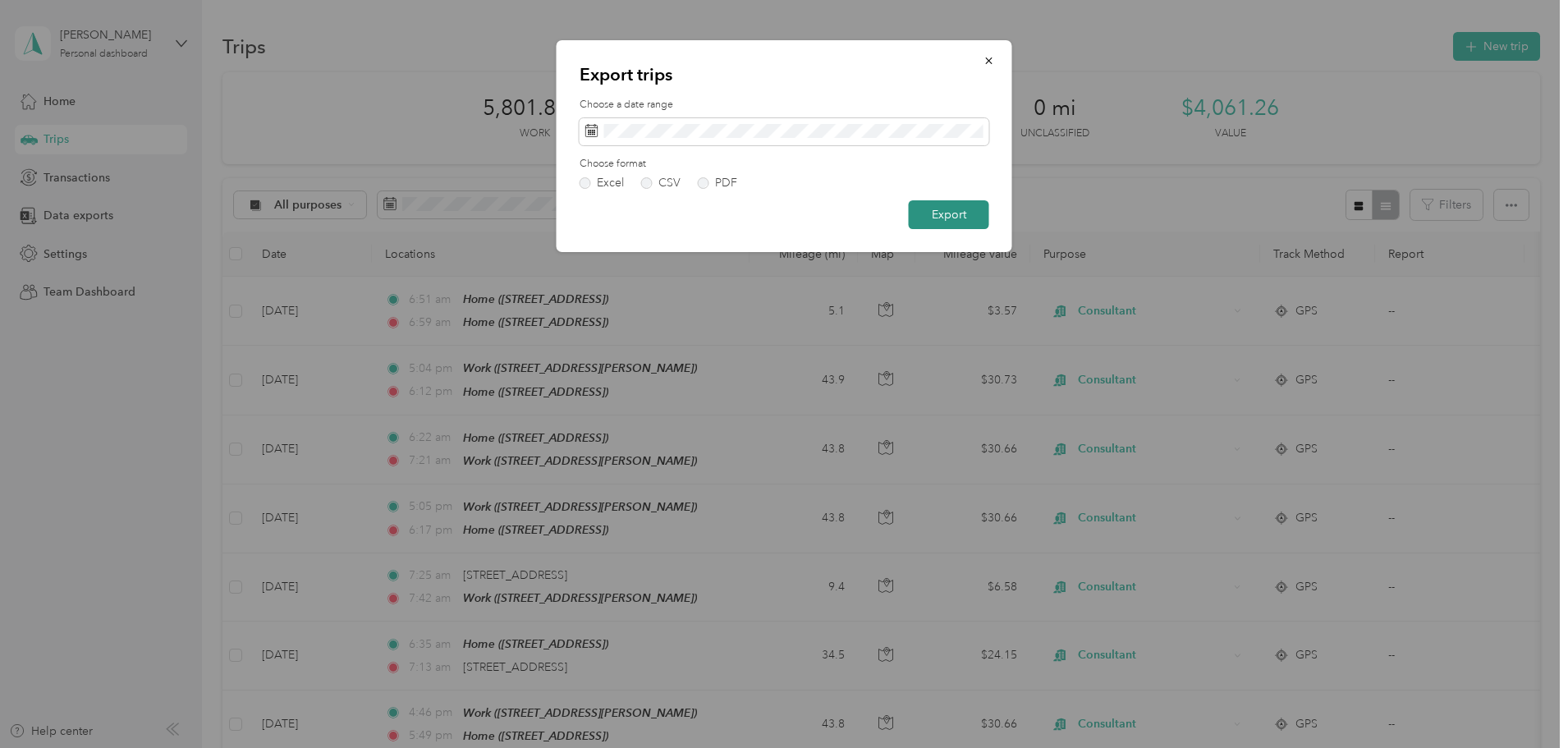
click at [946, 215] on button "Export" at bounding box center [949, 215] width 80 height 29
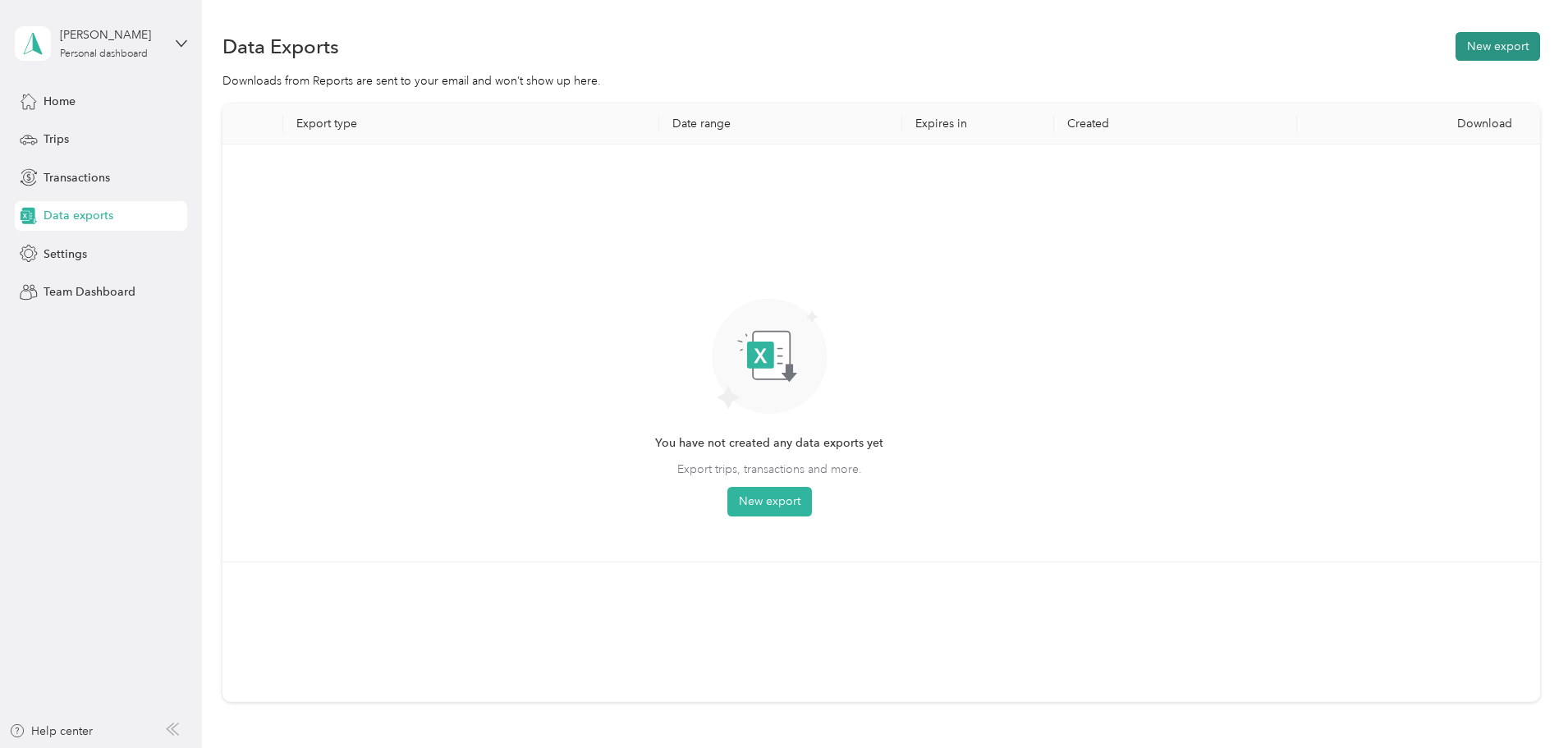
click at [1456, 51] on button "New export" at bounding box center [1498, 46] width 85 height 29
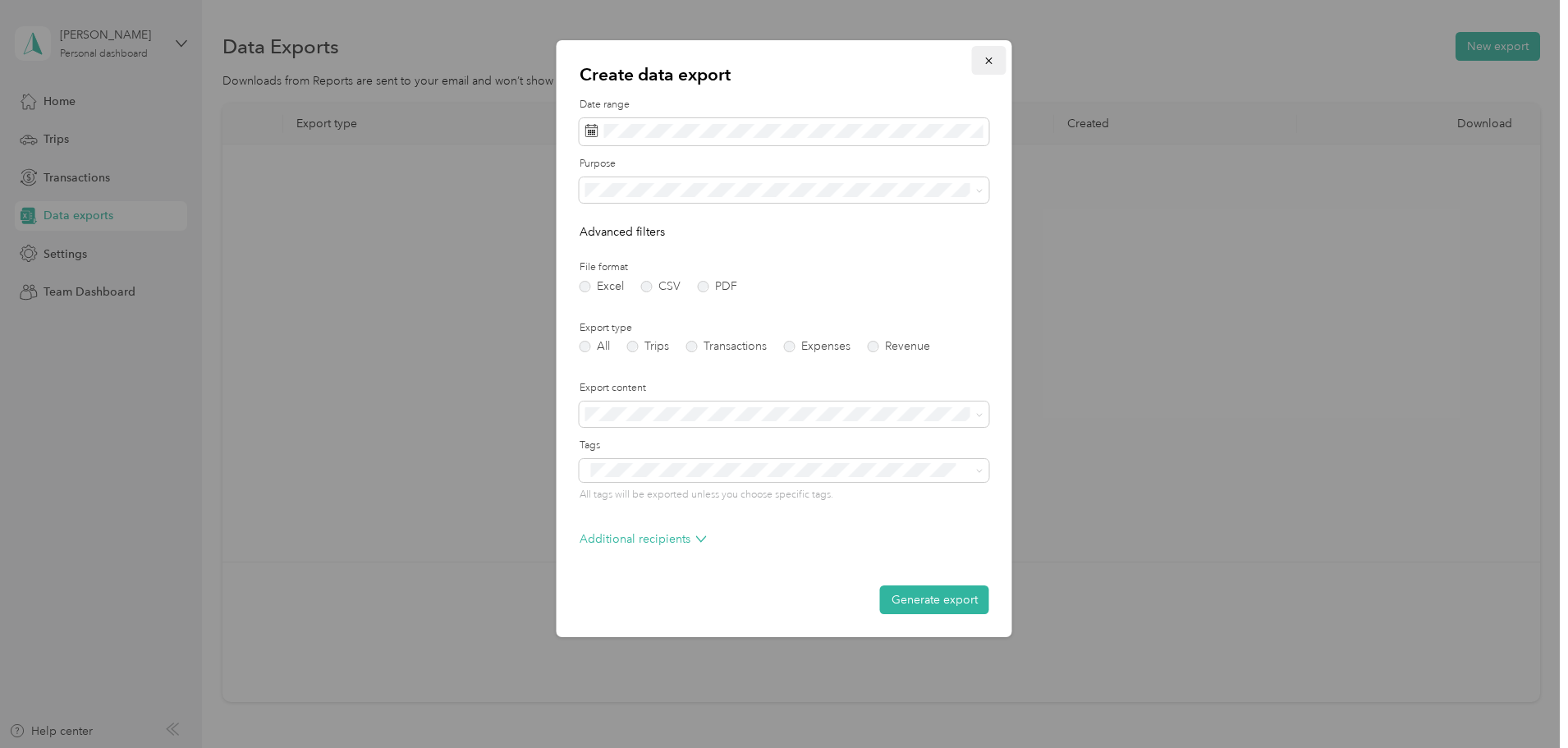
click at [989, 57] on icon "button" at bounding box center [989, 60] width 11 height 11
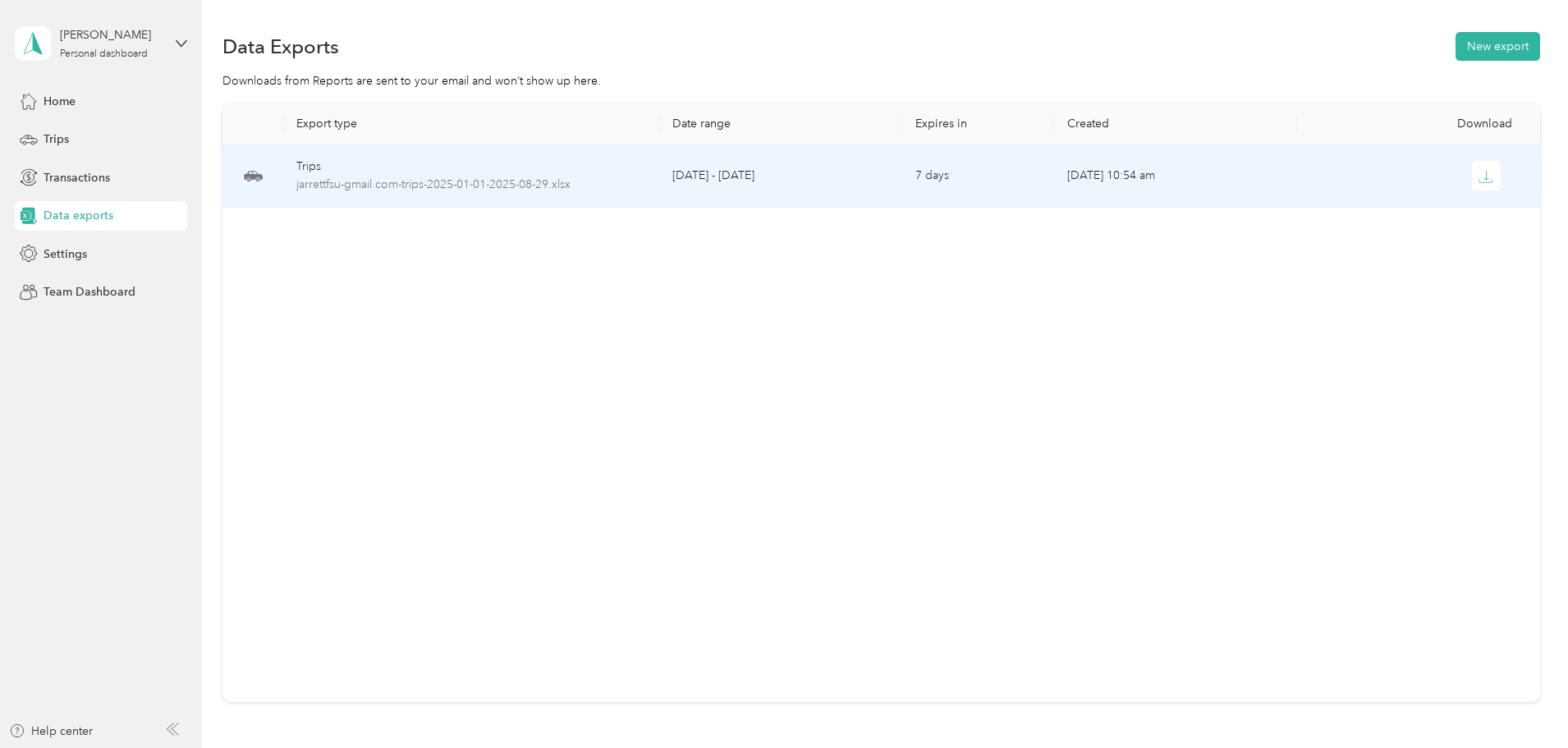
click at [513, 173] on div "Trips" at bounding box center [471, 167] width 350 height 18
click at [1479, 176] on icon "button" at bounding box center [1486, 177] width 15 height 15
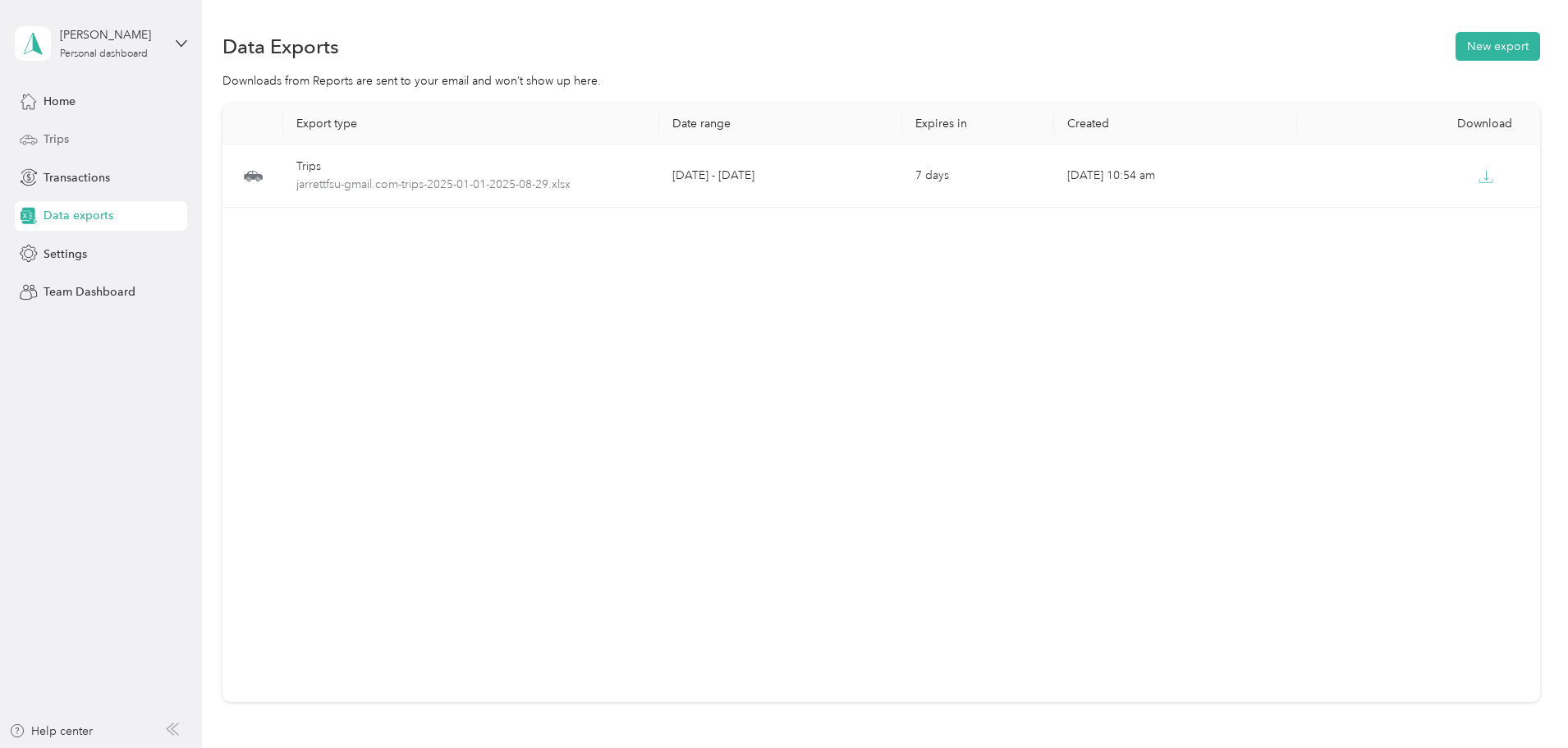
click at [57, 135] on span "Trips" at bounding box center [56, 140] width 26 height 18
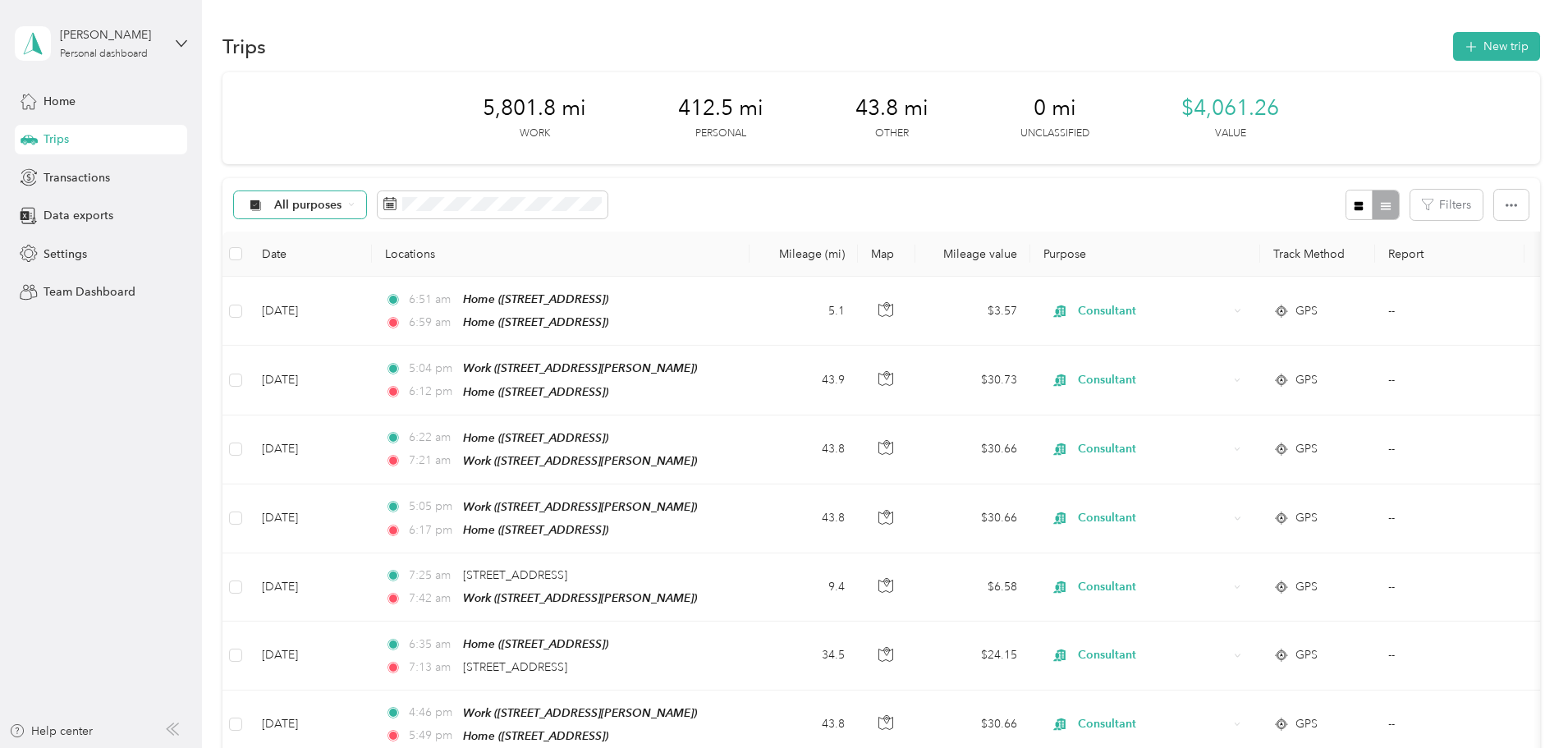
click at [343, 200] on span "All purposes" at bounding box center [308, 205] width 68 height 11
click at [390, 317] on span "Personal" at bounding box center [424, 312] width 79 height 18
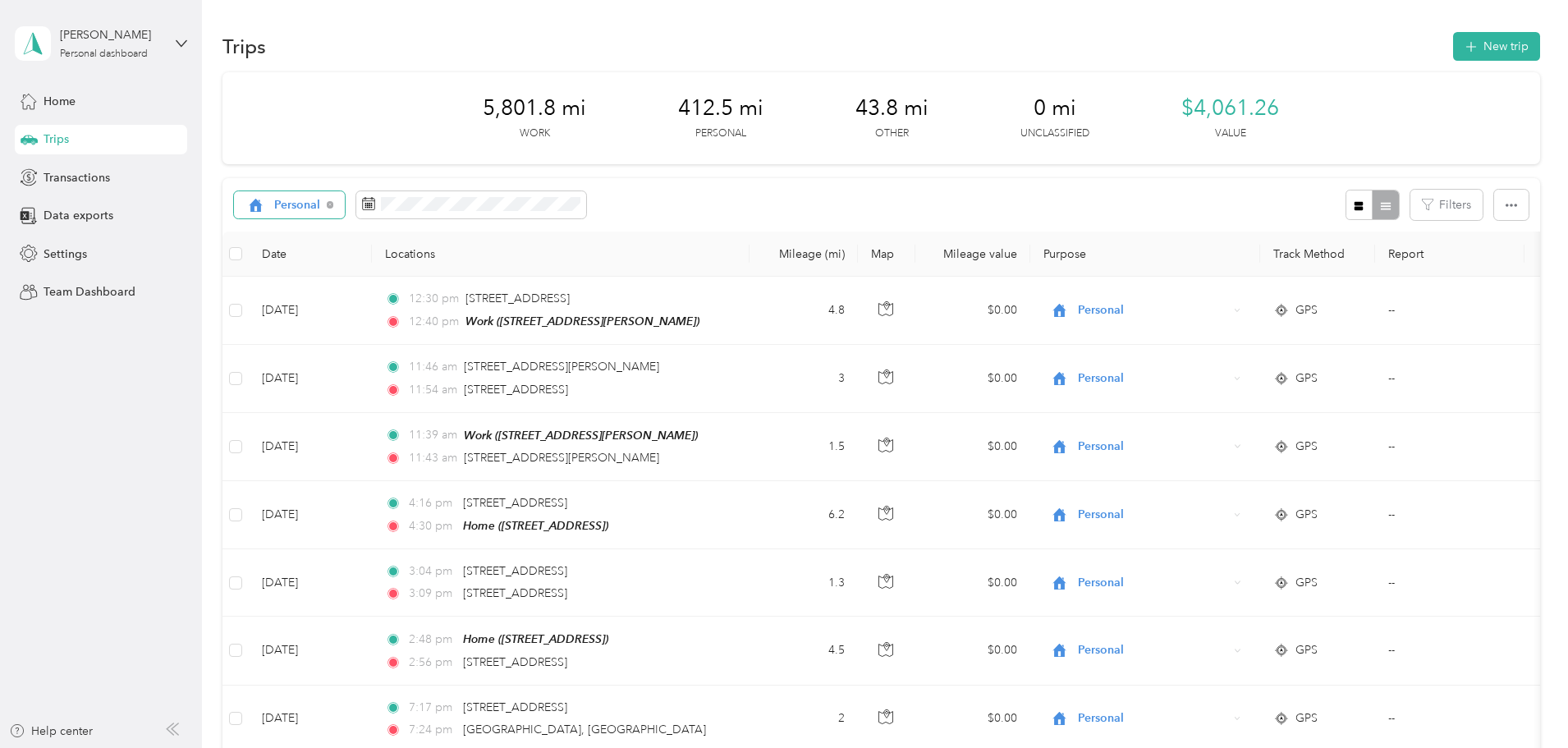
click at [346, 205] on div "Personal" at bounding box center [290, 206] width 111 height 28
click at [402, 264] on span "Unclassified" at bounding box center [418, 263] width 67 height 18
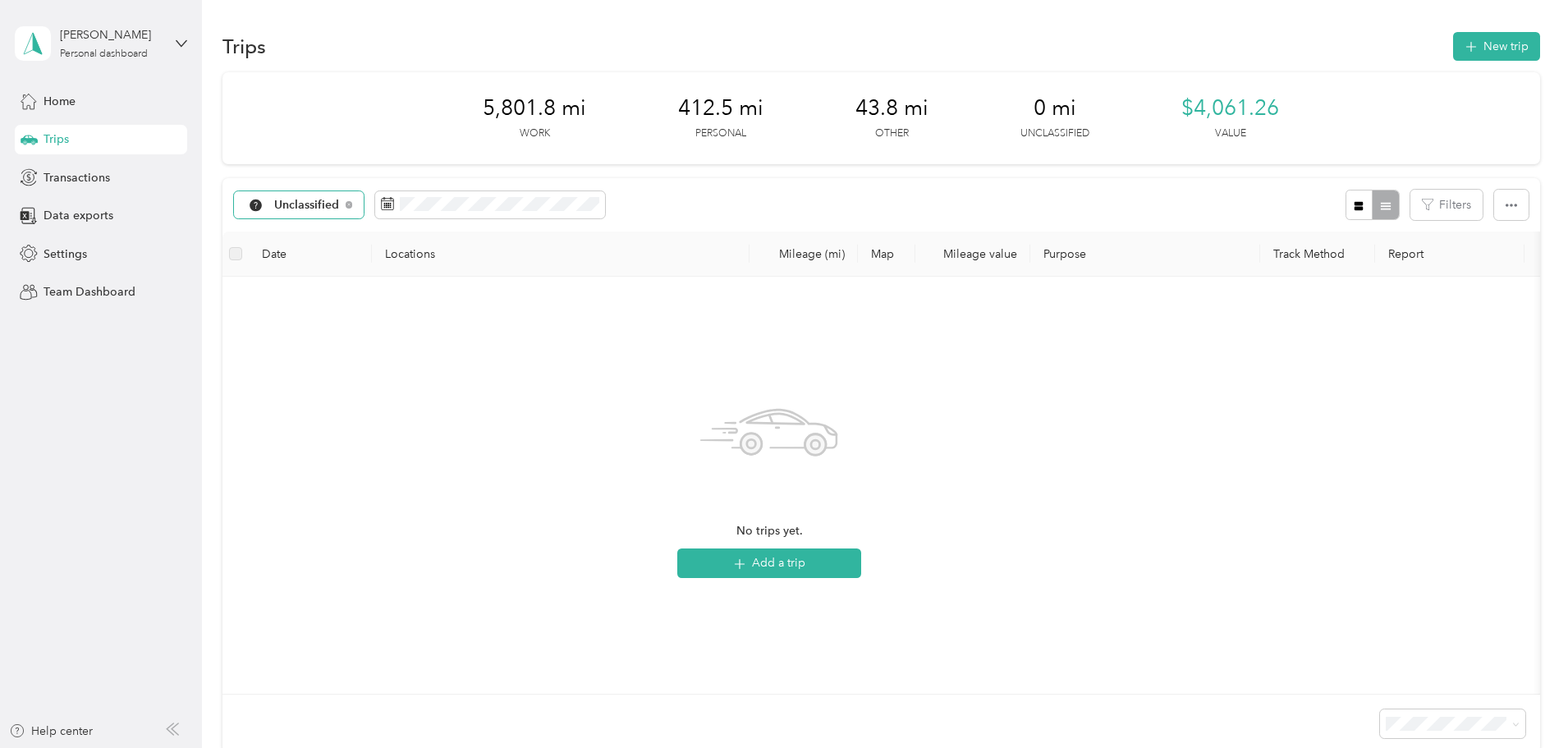
click at [340, 206] on span "Unclassified" at bounding box center [307, 205] width 65 height 11
click at [395, 377] on span "Other" at bounding box center [426, 379] width 86 height 18
click at [331, 210] on div "Other" at bounding box center [283, 206] width 97 height 28
click at [419, 352] on li "Consultant" at bounding box center [403, 344] width 120 height 29
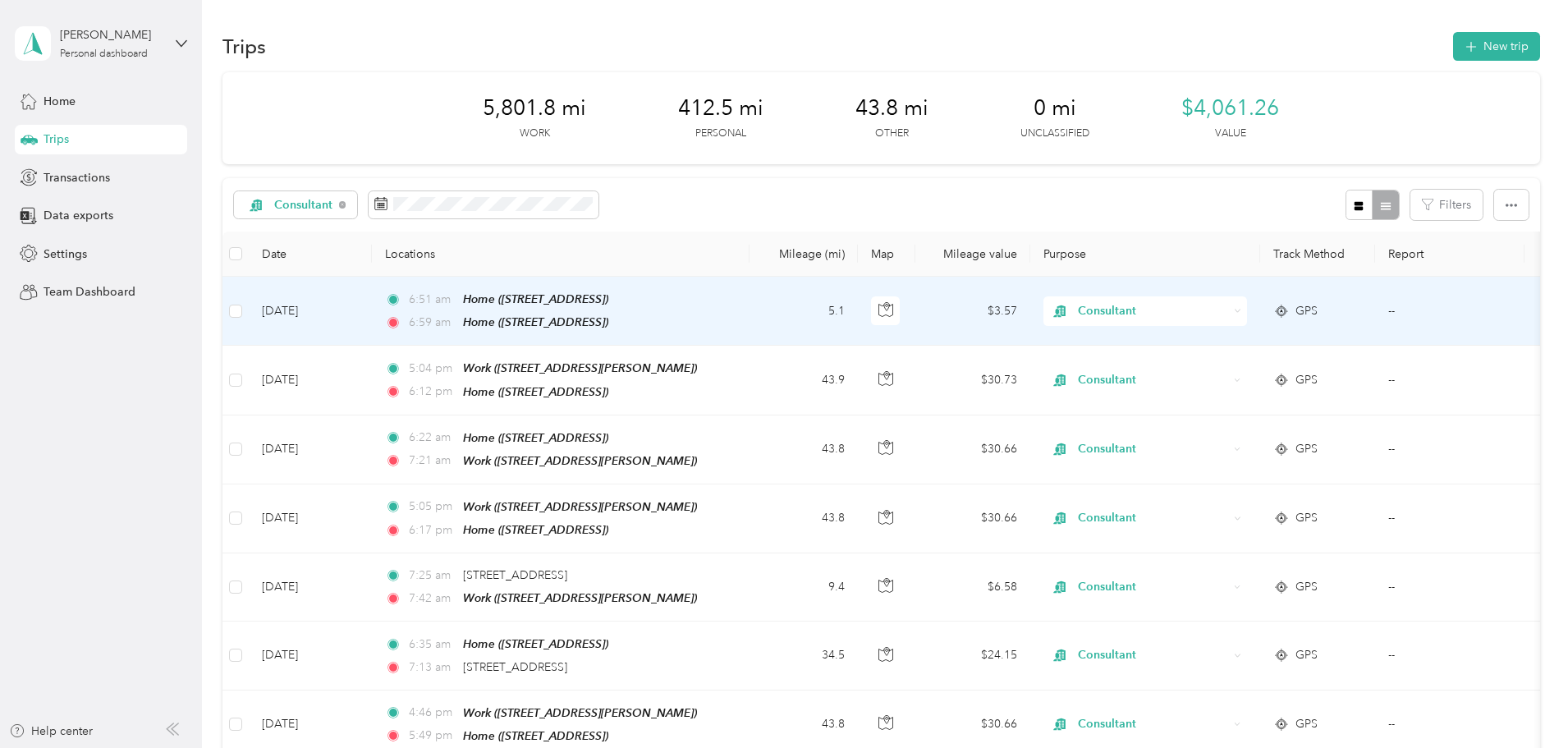
click at [1205, 316] on span "Consultant" at bounding box center [1153, 311] width 150 height 18
click at [1213, 367] on span "Personal" at bounding box center [1270, 370] width 152 height 18
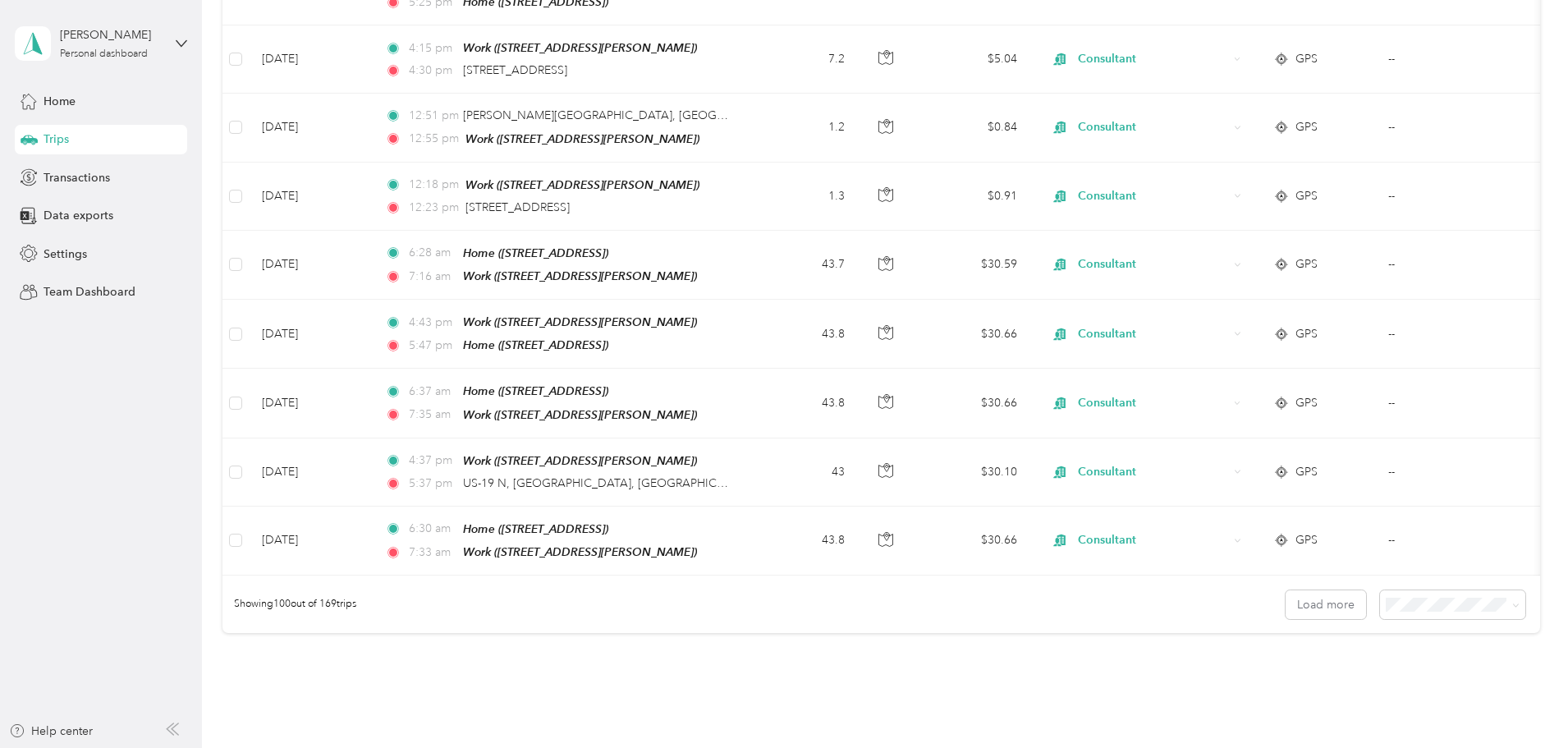
scroll to position [6581, 0]
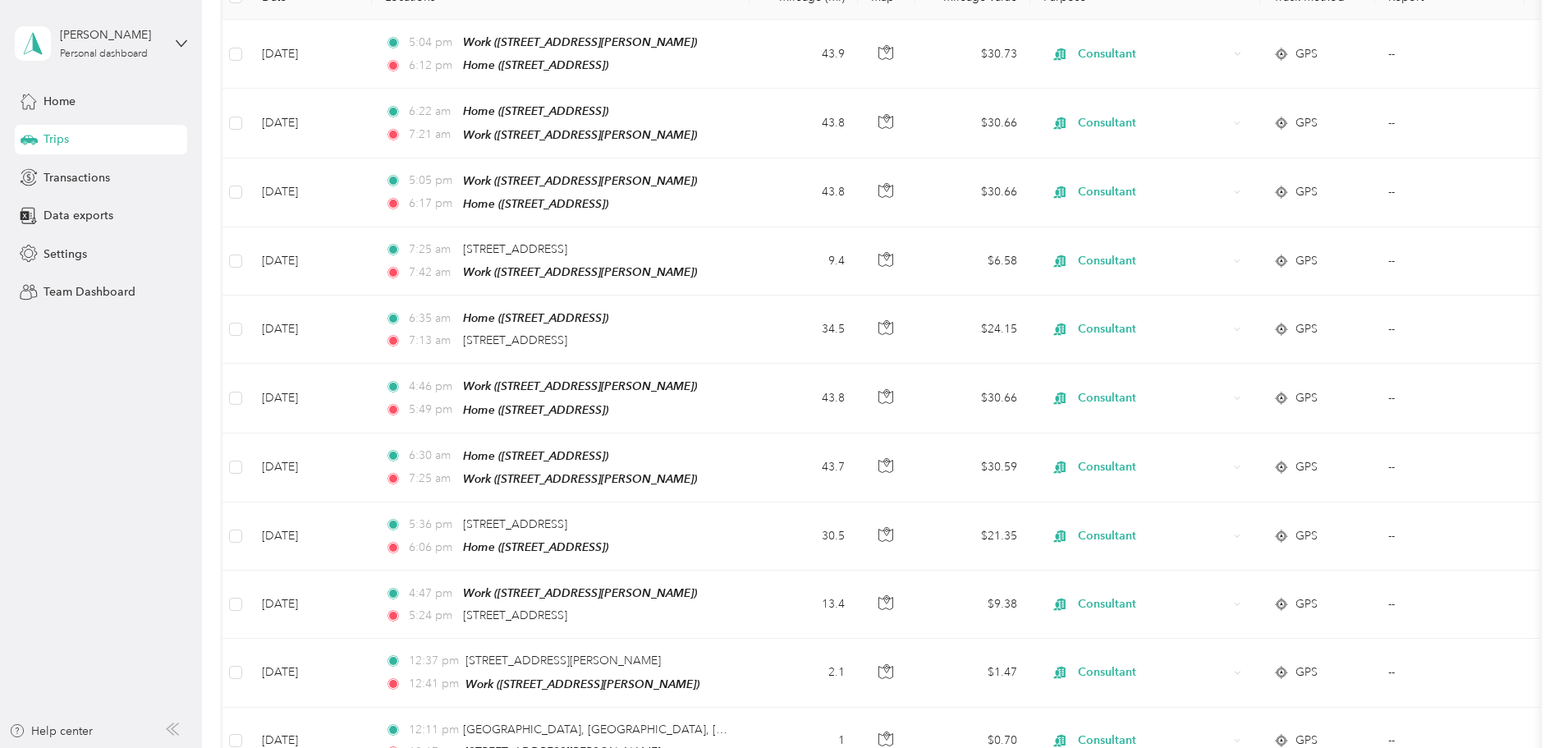
scroll to position [0, 0]
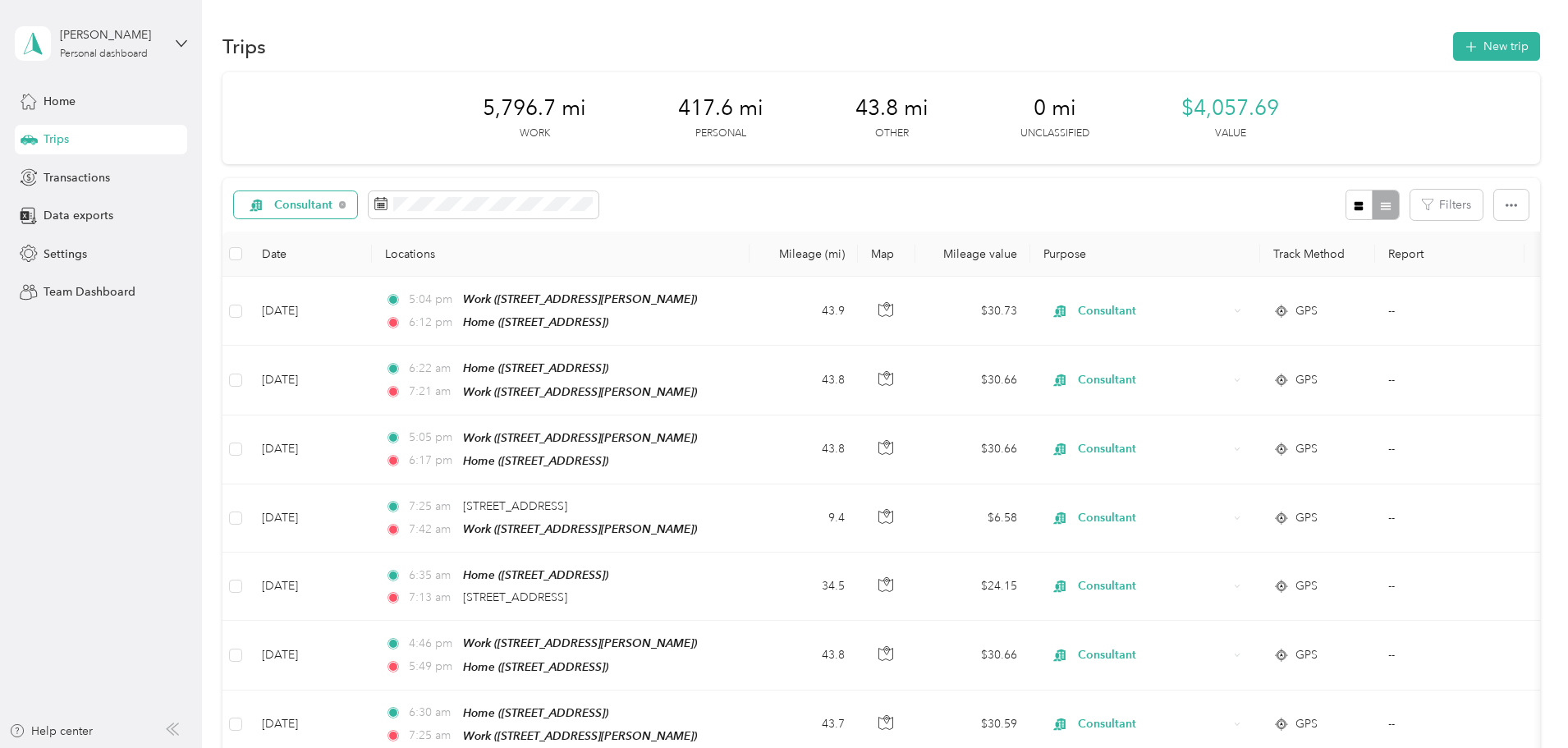
click at [334, 206] on span "Consultant" at bounding box center [304, 205] width 59 height 11
click at [408, 430] on span "Medical" at bounding box center [423, 432] width 79 height 18
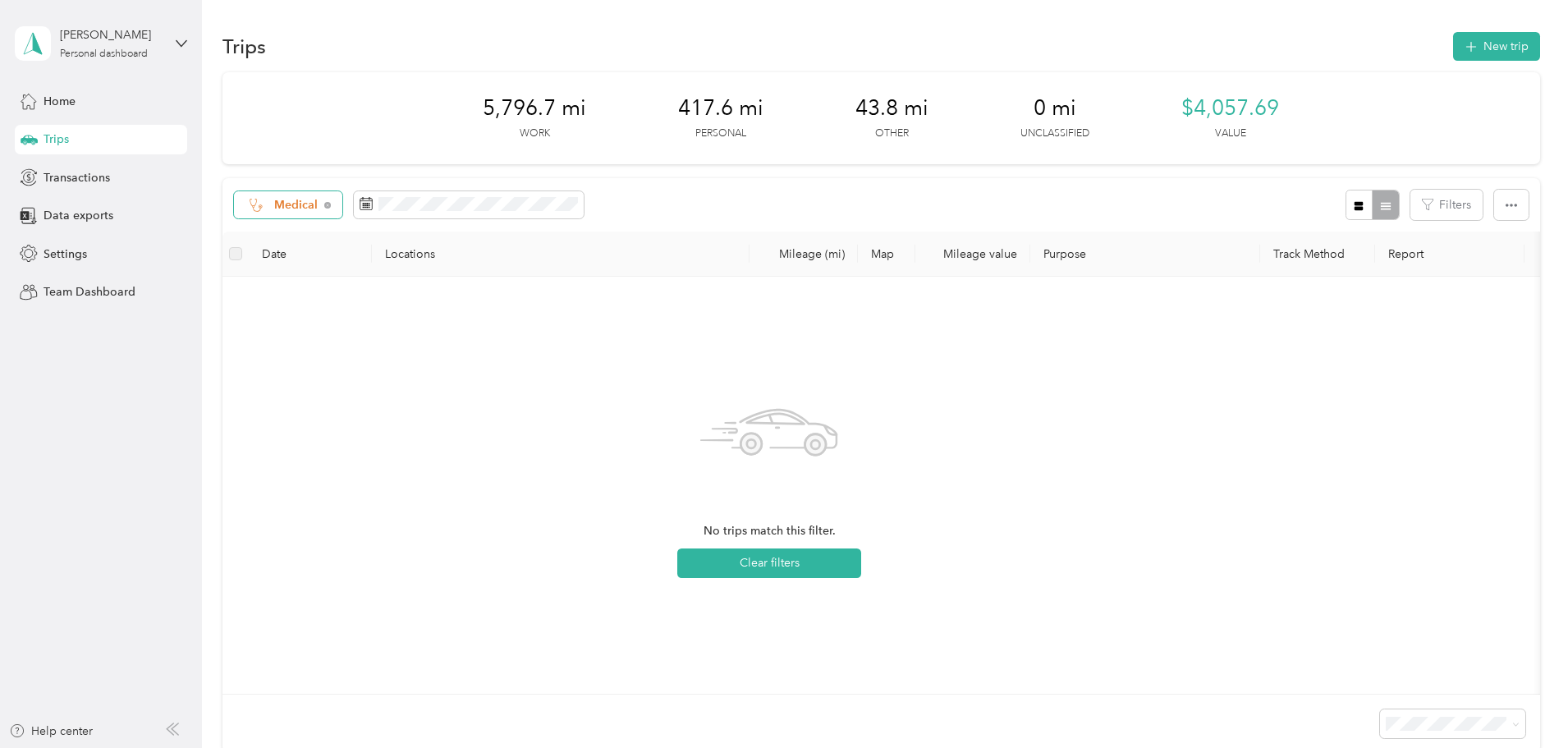
click at [319, 202] on span "Medical" at bounding box center [297, 205] width 44 height 11
click at [389, 410] on li "Charity" at bounding box center [403, 401] width 120 height 29
click at [338, 197] on div "Charity" at bounding box center [286, 206] width 104 height 28
click at [381, 382] on li "Other" at bounding box center [403, 378] width 120 height 29
click at [320, 205] on icon at bounding box center [315, 205] width 6 height 6
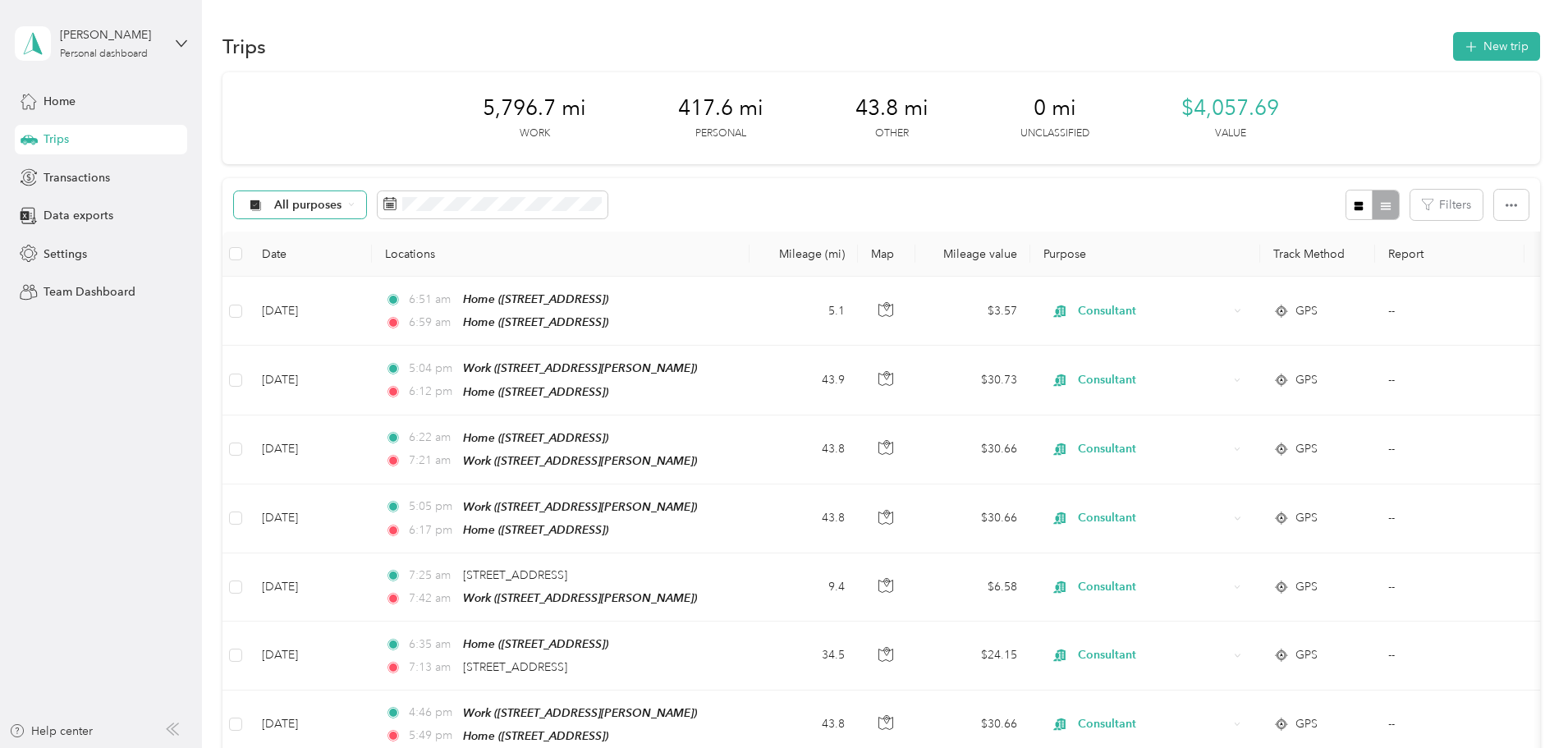
click at [343, 207] on span "All purposes" at bounding box center [308, 205] width 68 height 11
click at [407, 372] on span "Other" at bounding box center [424, 379] width 79 height 18
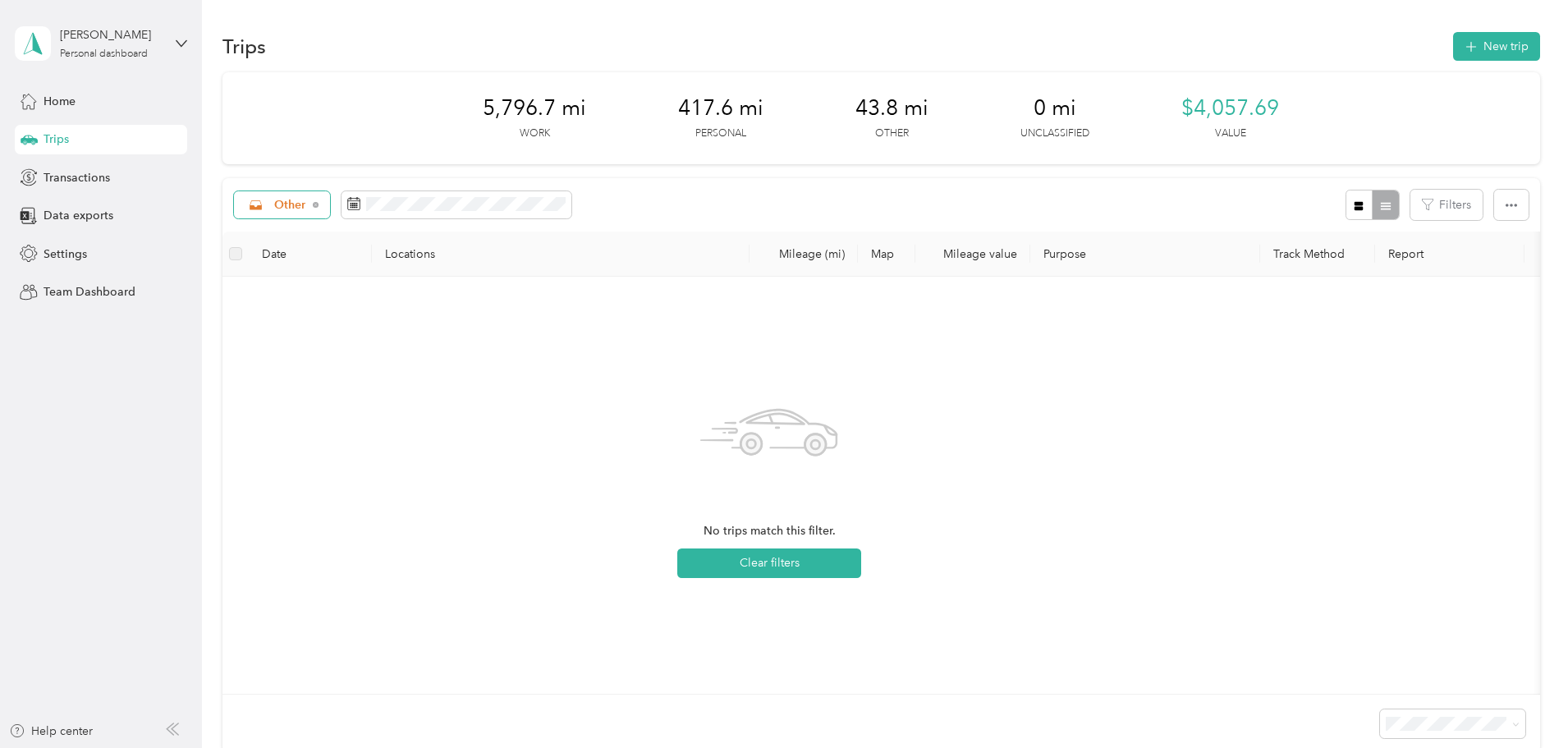
click at [306, 200] on span "Other" at bounding box center [290, 205] width 32 height 11
click at [404, 262] on span "Unclassified" at bounding box center [418, 263] width 67 height 18
click at [365, 192] on div "Unclassified" at bounding box center [299, 206] width 131 height 28
click at [429, 230] on span "All purposes" at bounding box center [426, 235] width 86 height 18
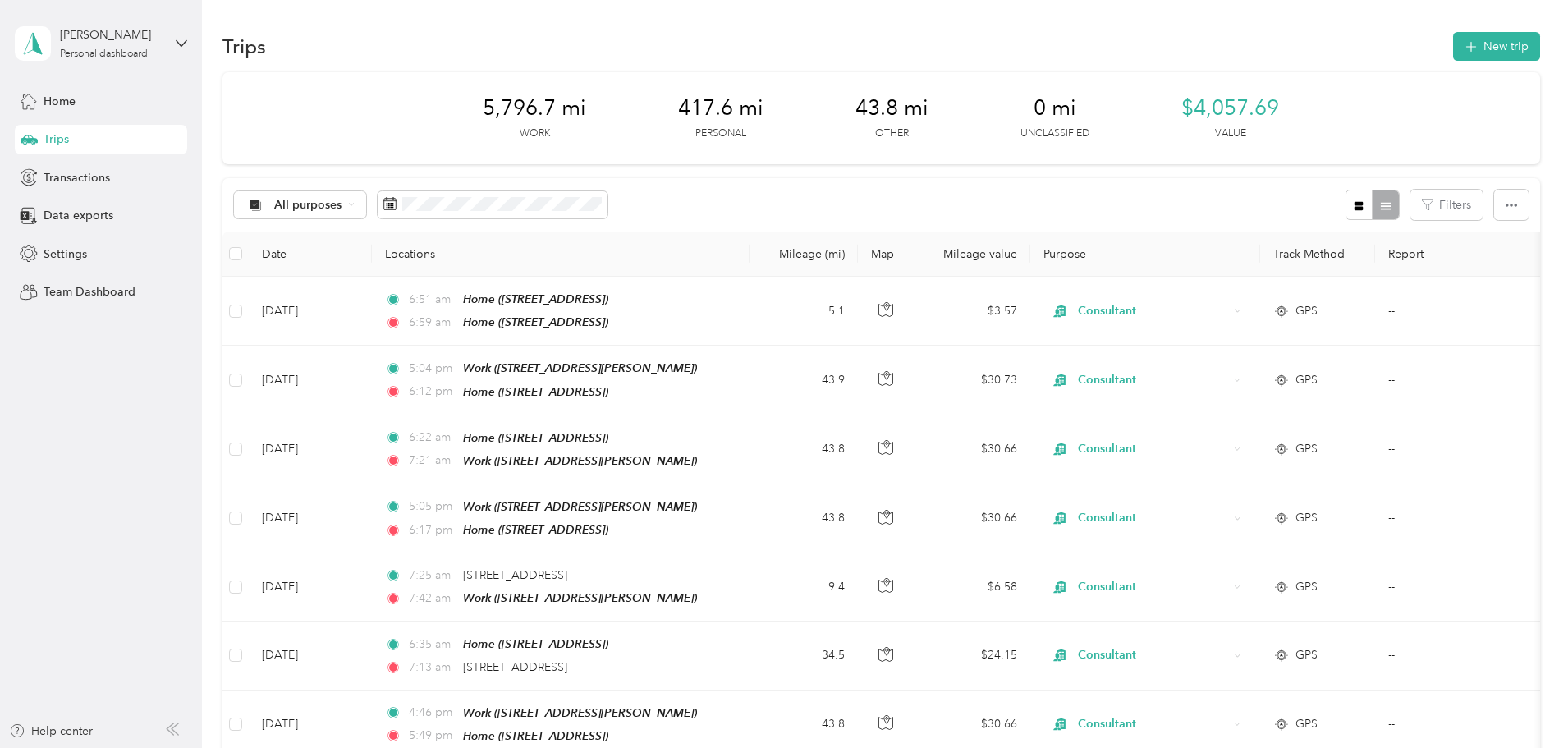
click at [856, 194] on div "All purposes Filters" at bounding box center [881, 205] width 1318 height 53
